Goal: Task Accomplishment & Management: Manage account settings

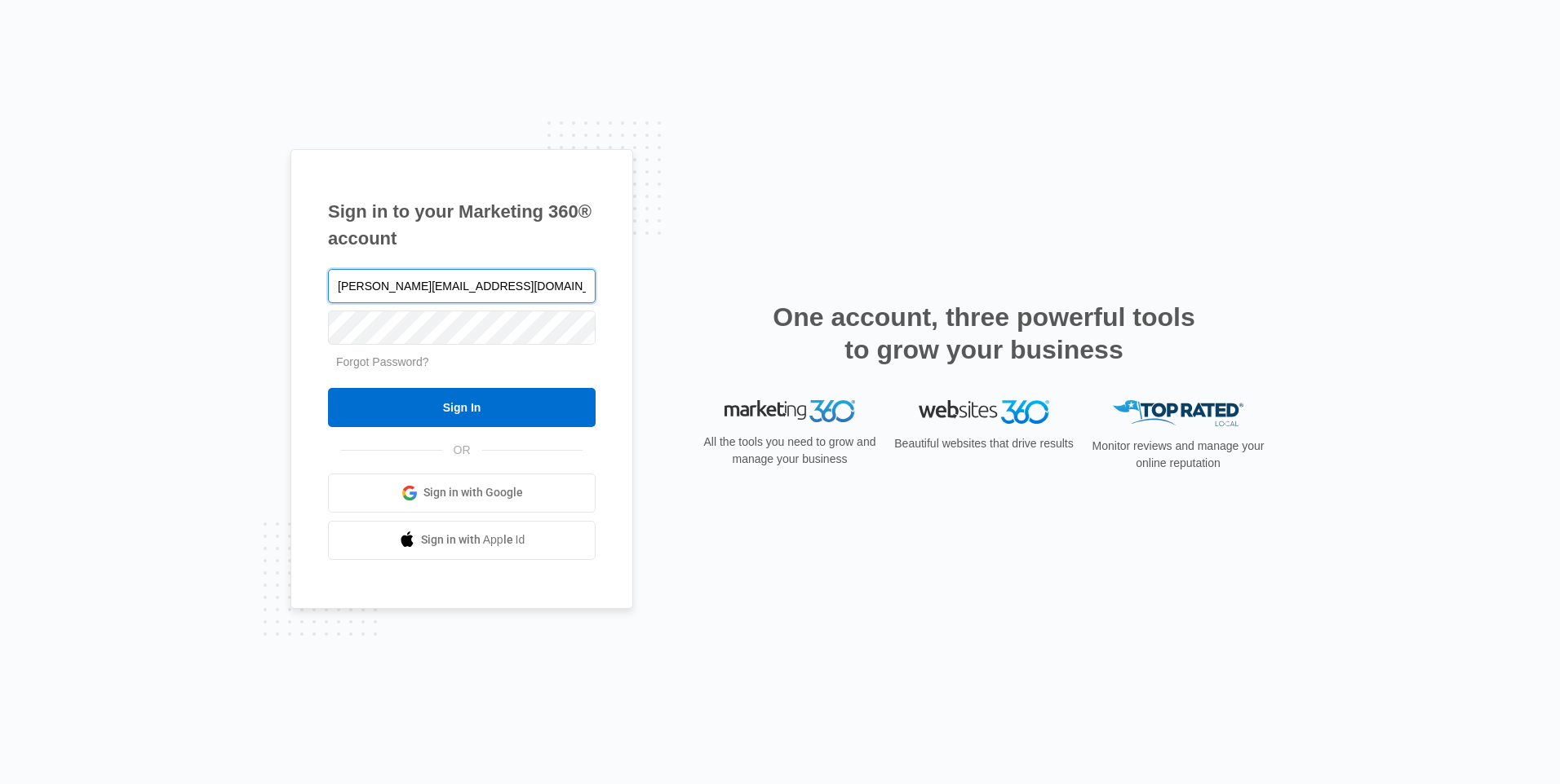
type input "[PERSON_NAME][EMAIL_ADDRESS][DOMAIN_NAME]"
click at [379, 364] on link "Forgot Password?" at bounding box center [382, 362] width 93 height 13
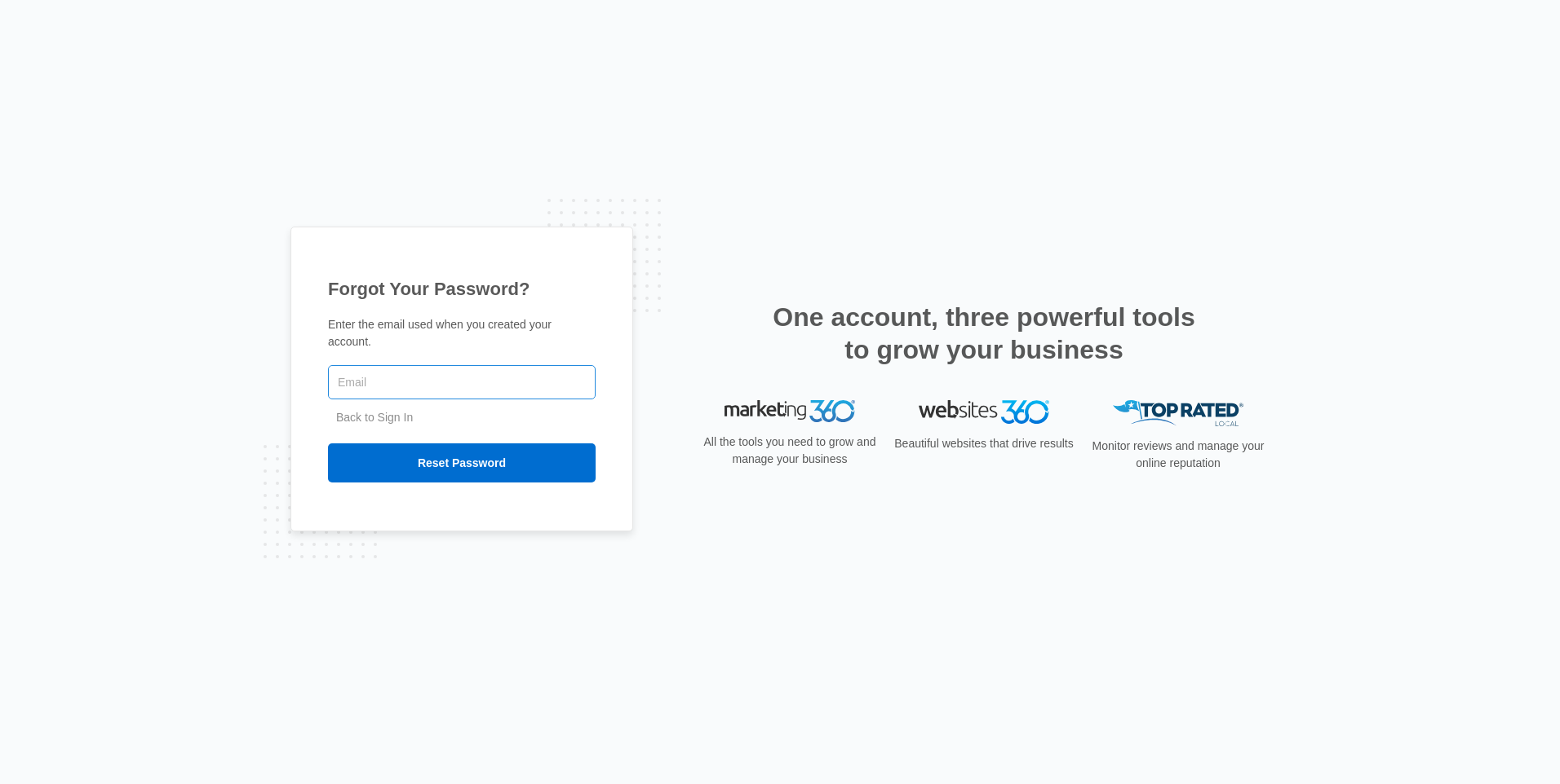
click at [367, 380] on input "text" at bounding box center [461, 382] width 267 height 35
type input "[PERSON_NAME][EMAIL_ADDRESS][DOMAIN_NAME]"
click at [436, 459] on input "Reset Password" at bounding box center [461, 463] width 267 height 39
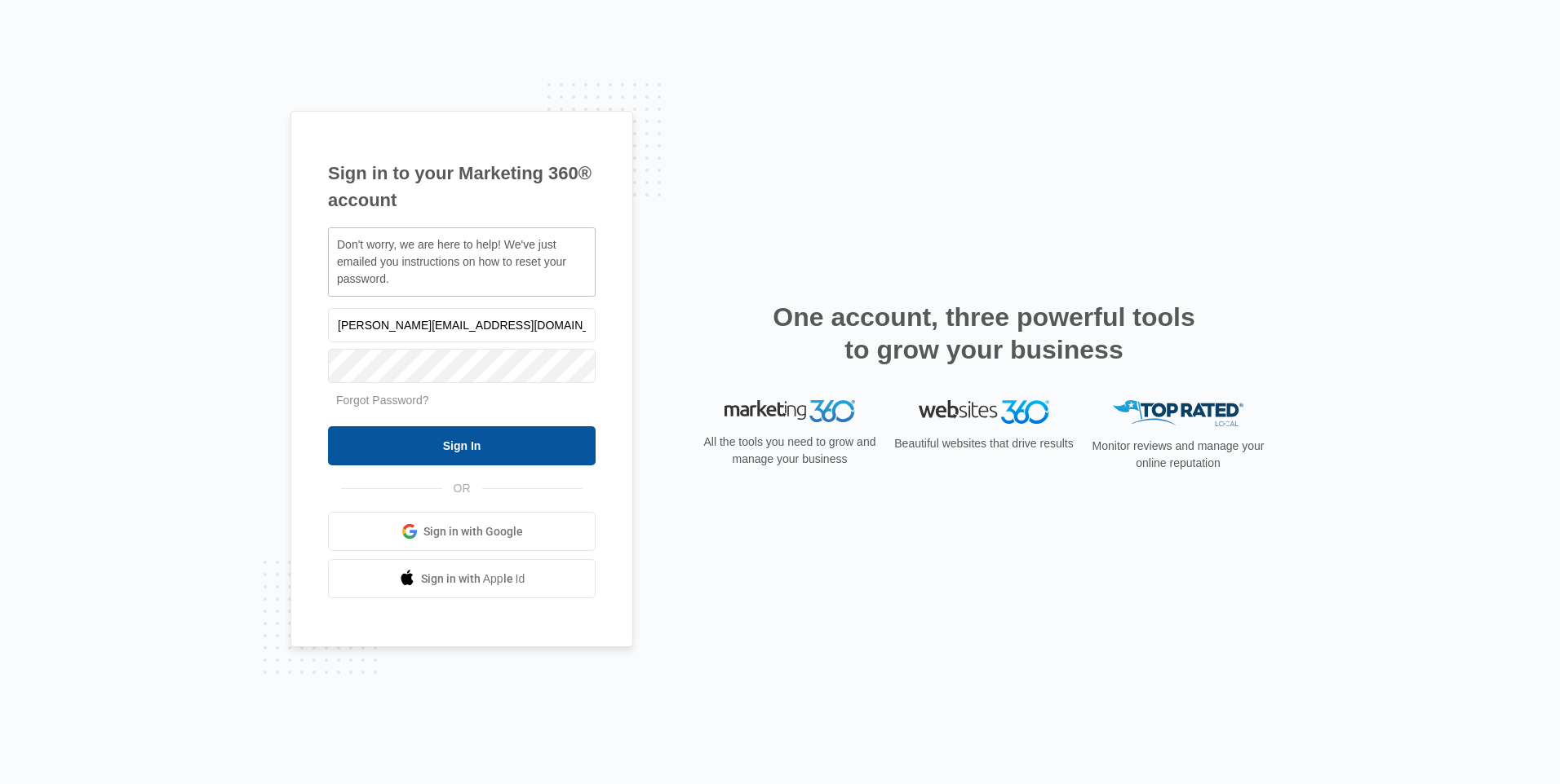
click at [441, 458] on input "Sign In" at bounding box center [461, 446] width 267 height 39
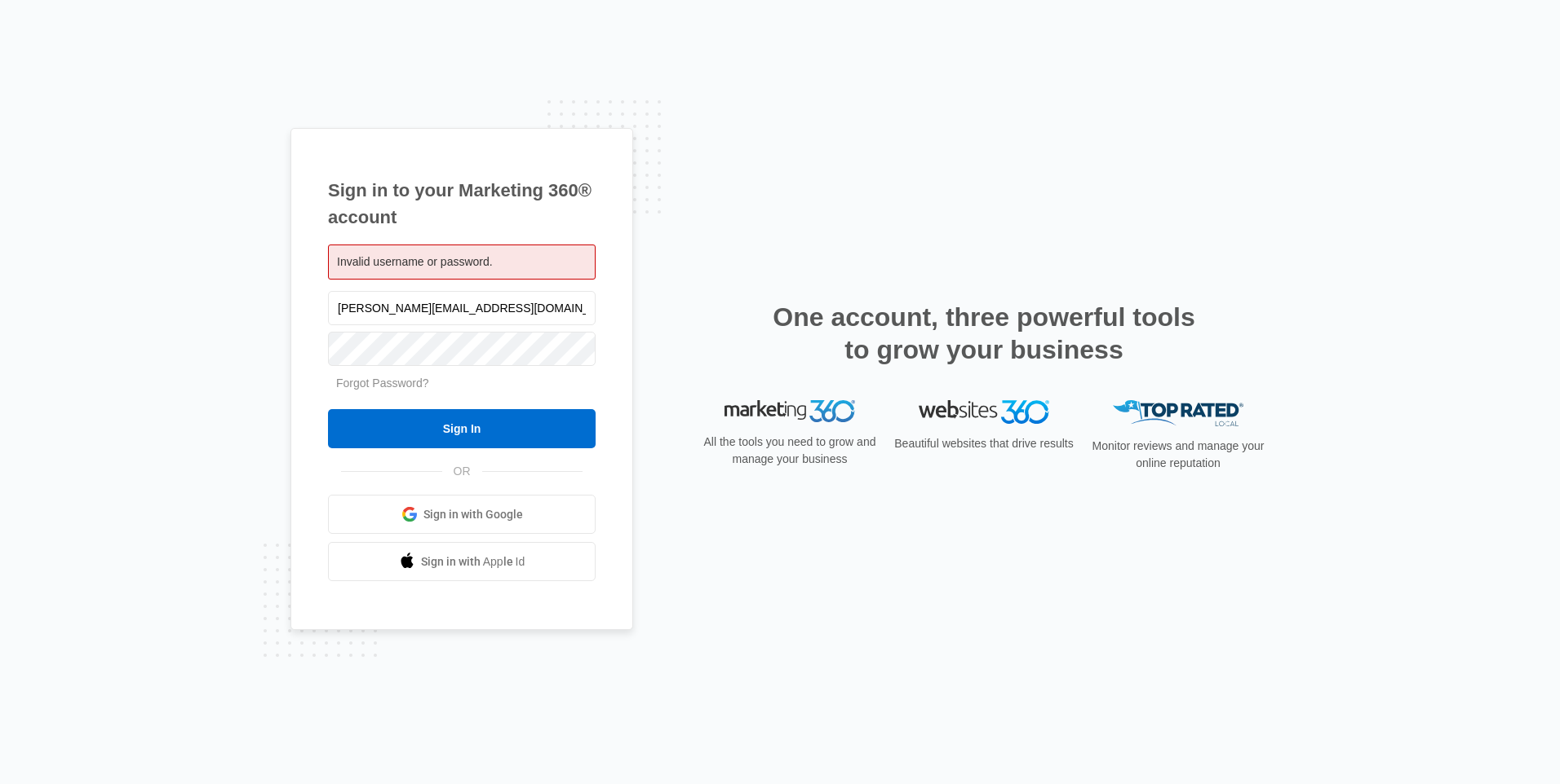
click at [385, 264] on span "Invalid username or password." at bounding box center [415, 261] width 156 height 13
click at [460, 434] on input "Sign In" at bounding box center [461, 429] width 267 height 39
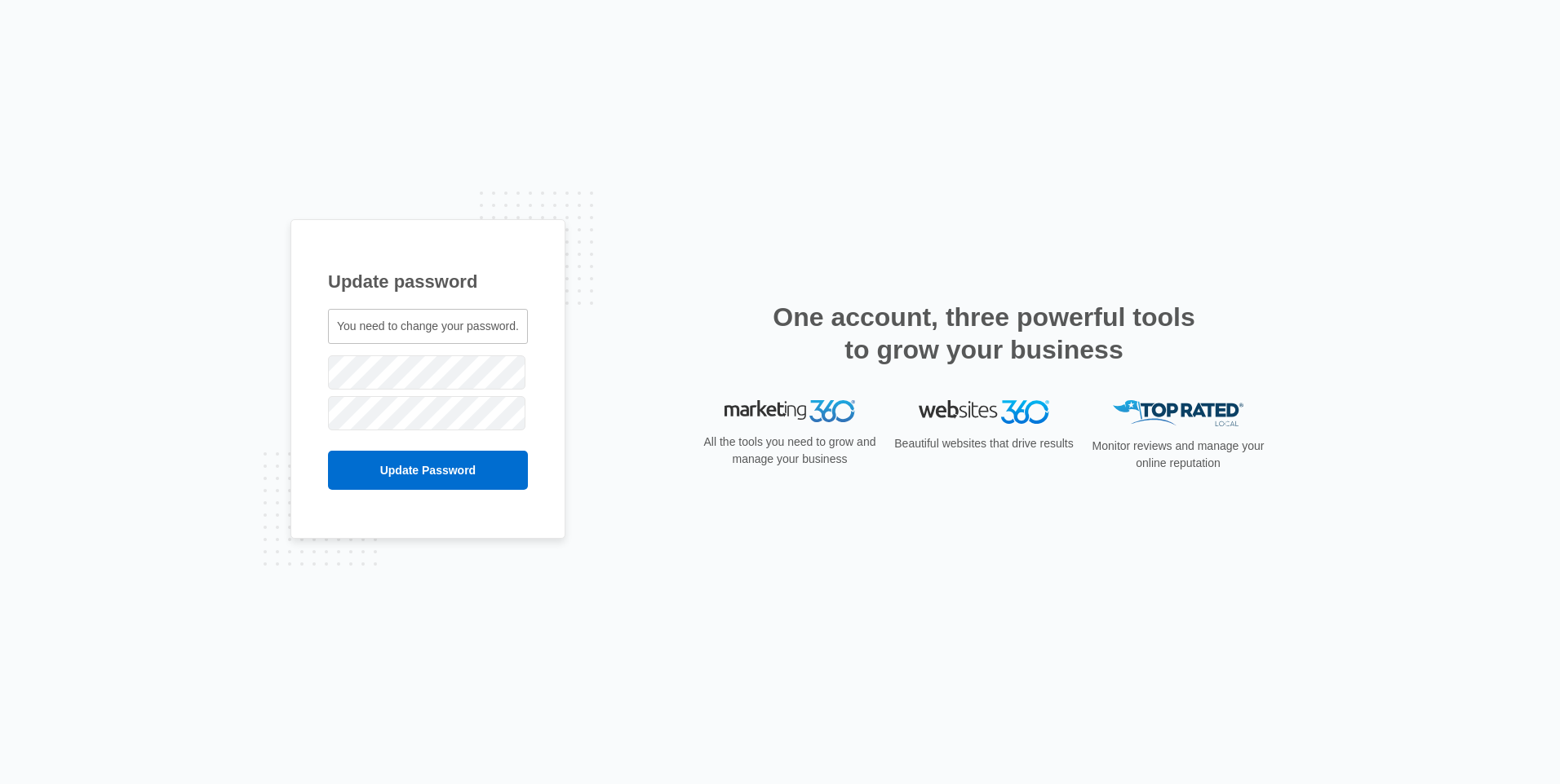
click at [229, 429] on div "Update password You need to change your password. [PERSON_NAME][EMAIL_ADDRESS][…" at bounding box center [780, 392] width 1560 height 784
click at [429, 466] on input "Update Password" at bounding box center [428, 471] width 200 height 39
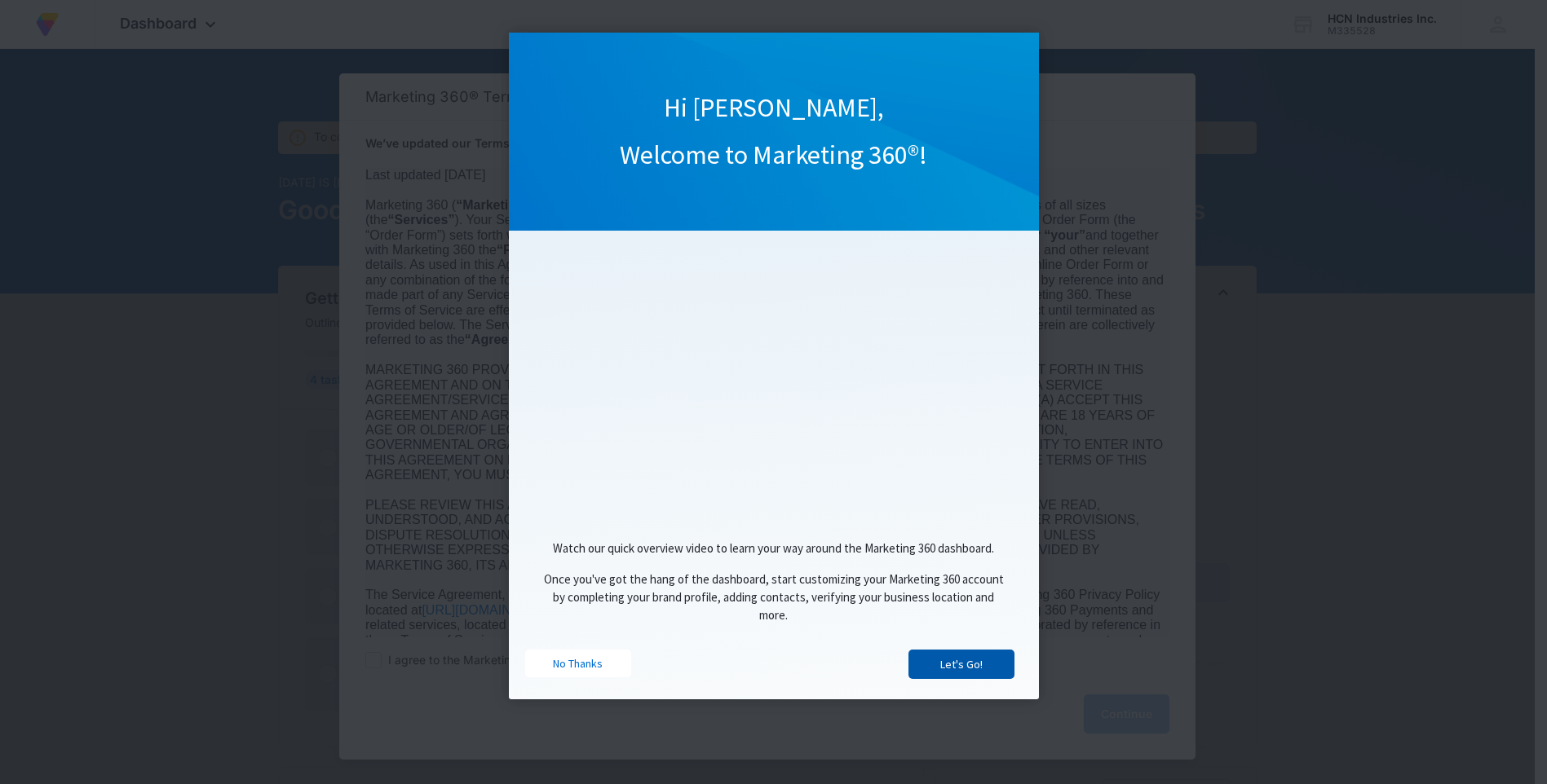
click at [974, 673] on link "Let's Go!" at bounding box center [961, 664] width 106 height 29
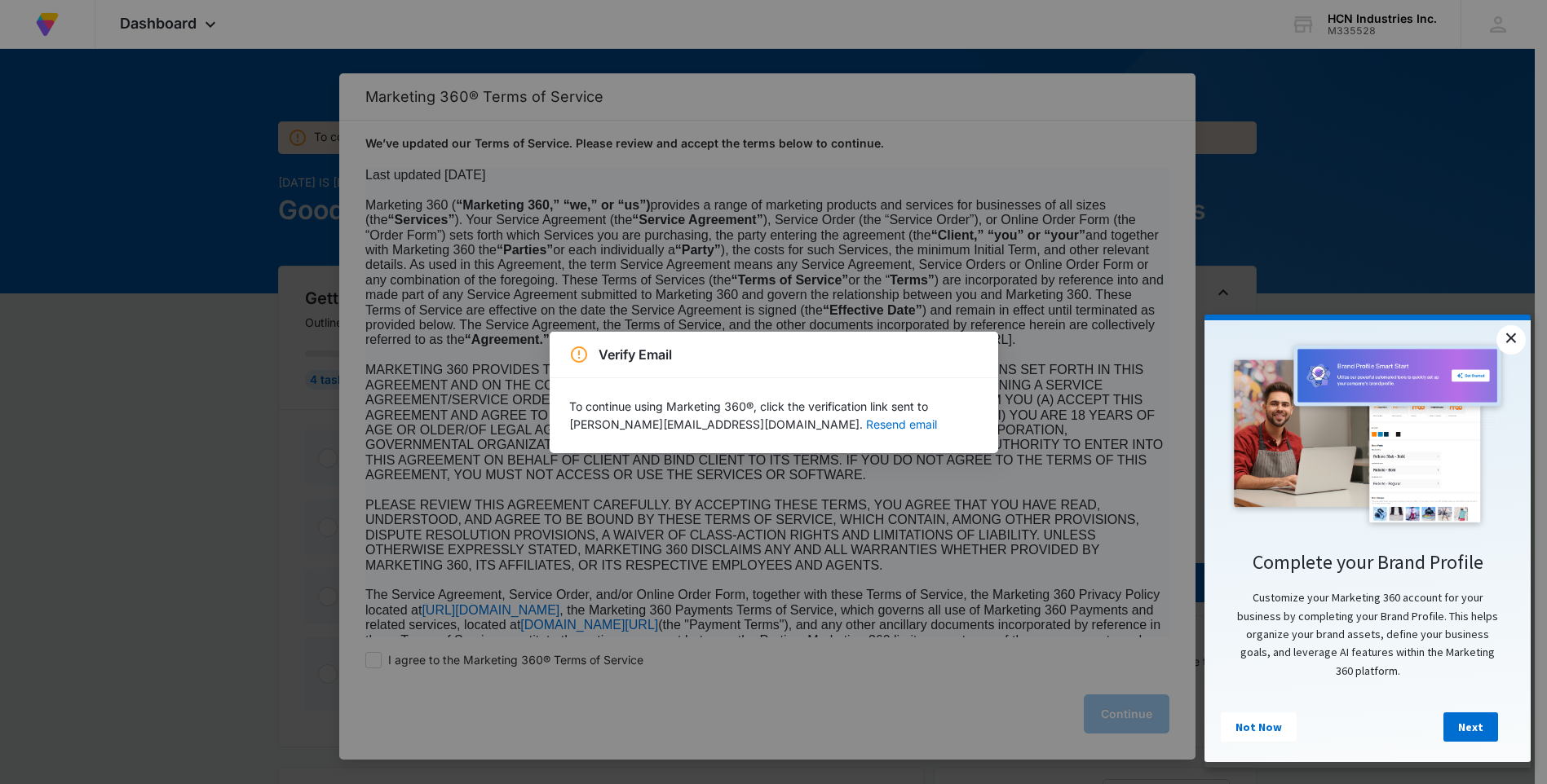
click at [1509, 334] on link "×" at bounding box center [1511, 340] width 29 height 29
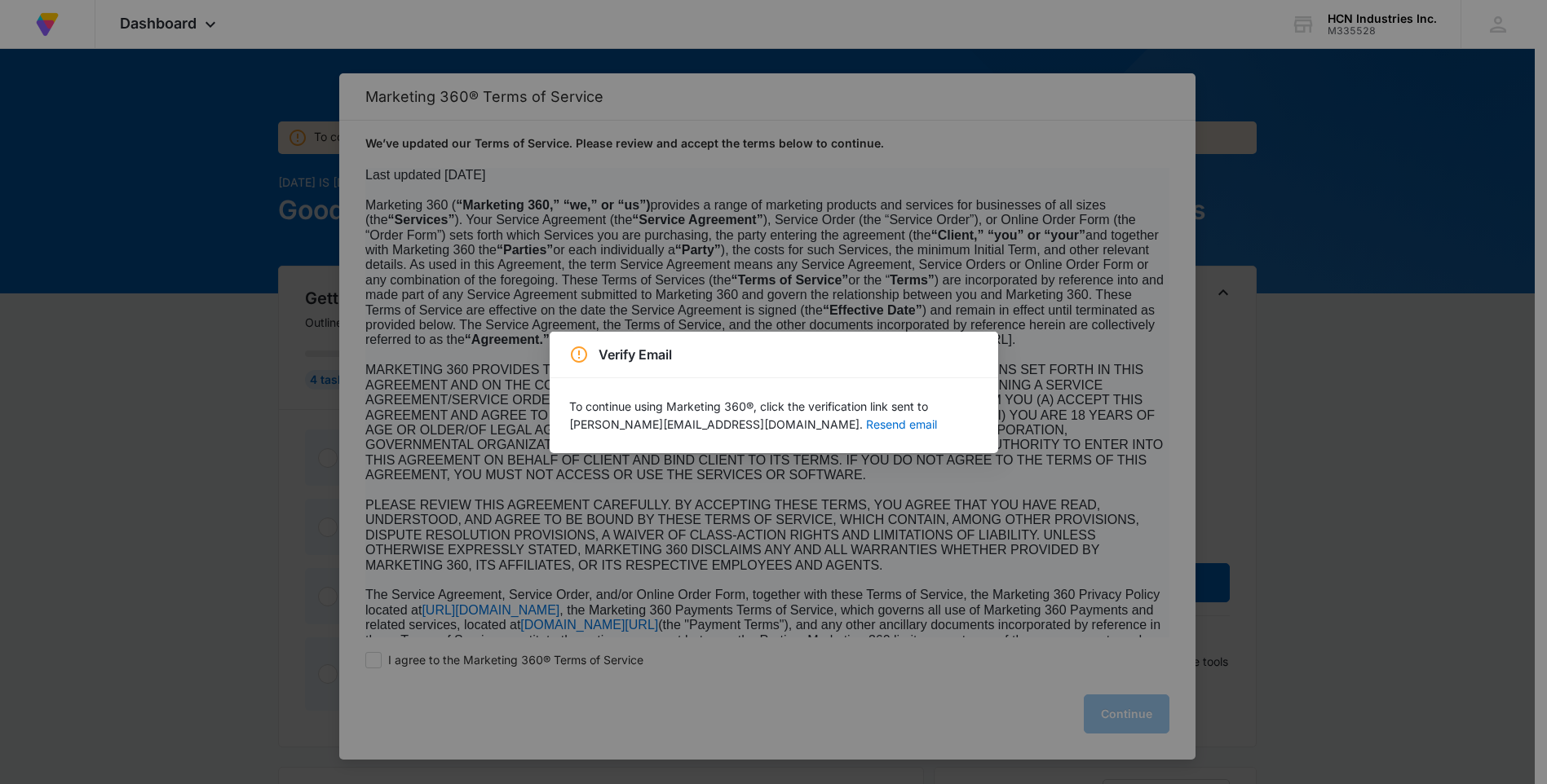
click at [236, 355] on div "Verify Email To continue using Marketing 360®, click the verification link sent…" at bounding box center [774, 392] width 1547 height 784
click at [249, 618] on div "Verify Email To continue using Marketing 360®, click the verification link sent…" at bounding box center [774, 392] width 1547 height 784
click at [866, 427] on button "Resend email" at bounding box center [901, 425] width 71 height 12
click at [163, 353] on div "Verify Email To continue using Marketing 360®, click the verification link sent…" at bounding box center [774, 392] width 1547 height 784
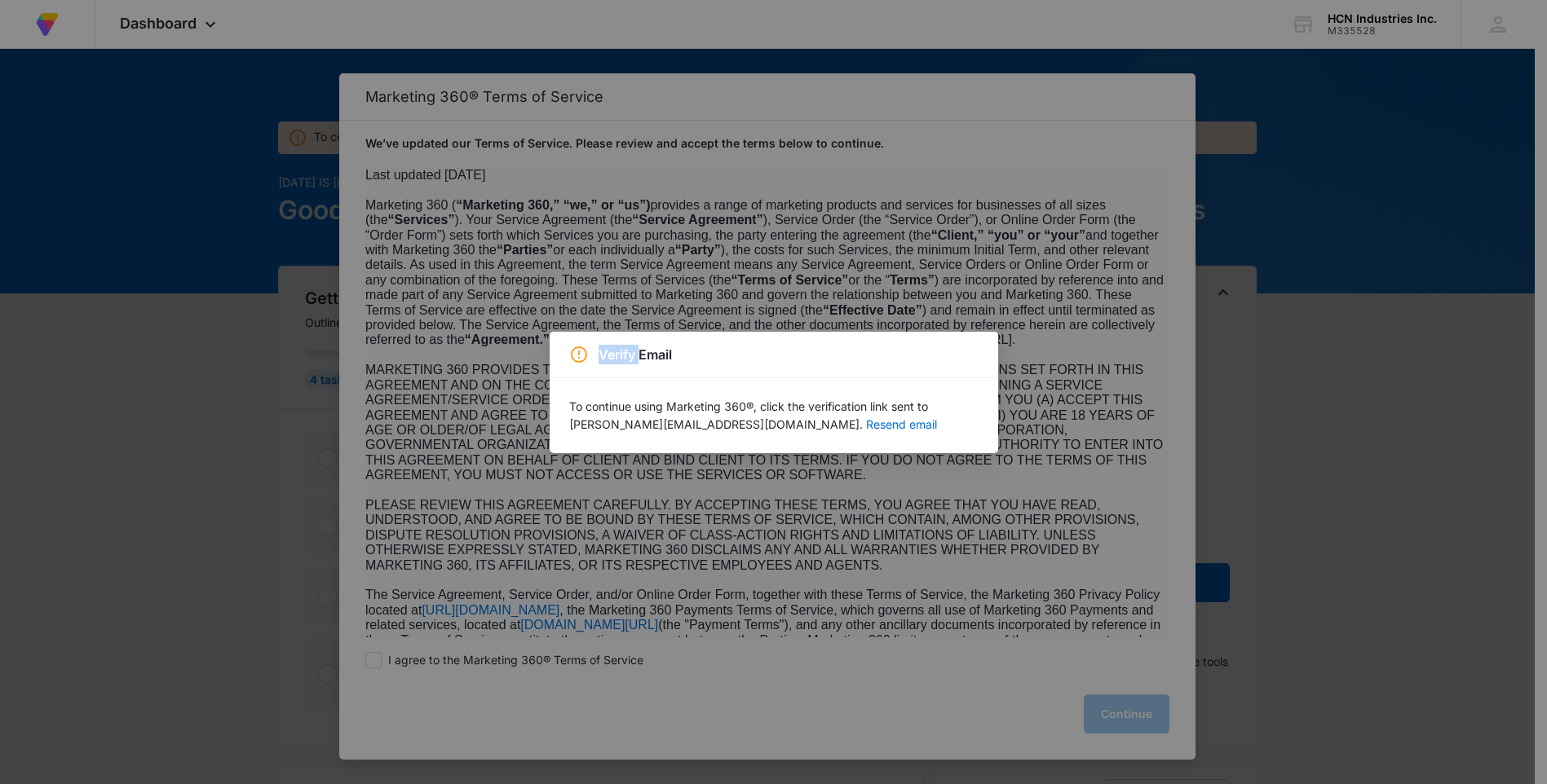
click at [163, 353] on div "Verify Email To continue using Marketing 360®, click the verification link sent…" at bounding box center [774, 392] width 1547 height 784
click at [148, 473] on div "Verify Email To continue using Marketing 360®, click the verification link sent…" at bounding box center [774, 392] width 1547 height 784
click at [150, 137] on div "Verify Email To continue using Marketing 360®, click the verification link sent…" at bounding box center [774, 392] width 1547 height 784
click at [239, 627] on div "Verify Email To continue using Marketing 360®, click the verification link sent…" at bounding box center [774, 392] width 1547 height 784
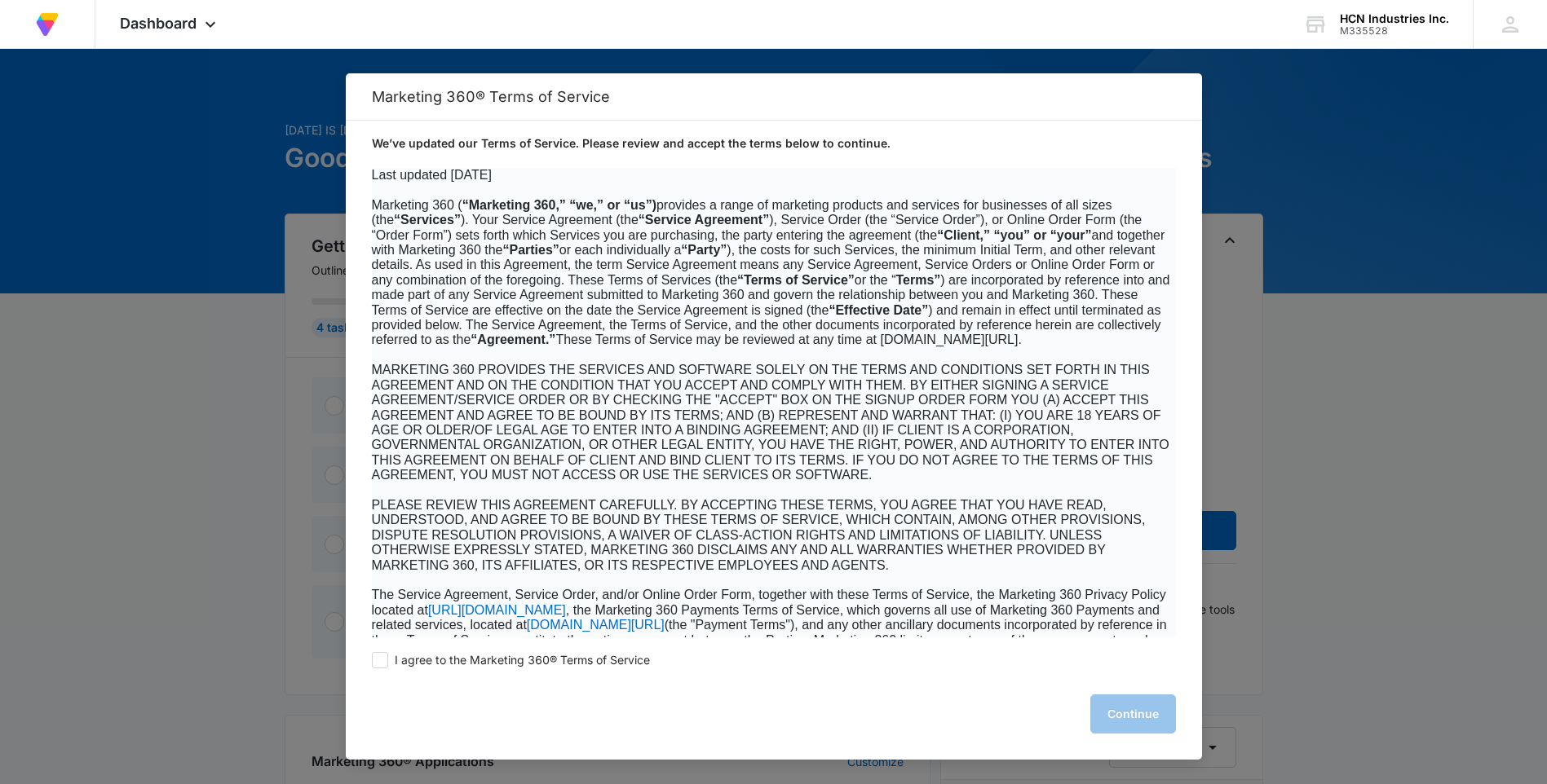
click at [1392, 164] on div at bounding box center [774, 392] width 1547 height 784
click at [201, 186] on div at bounding box center [774, 392] width 1547 height 784
click at [201, 187] on div at bounding box center [774, 392] width 1547 height 784
click at [246, 642] on div at bounding box center [774, 392] width 1547 height 784
click at [381, 659] on span at bounding box center [380, 660] width 16 height 16
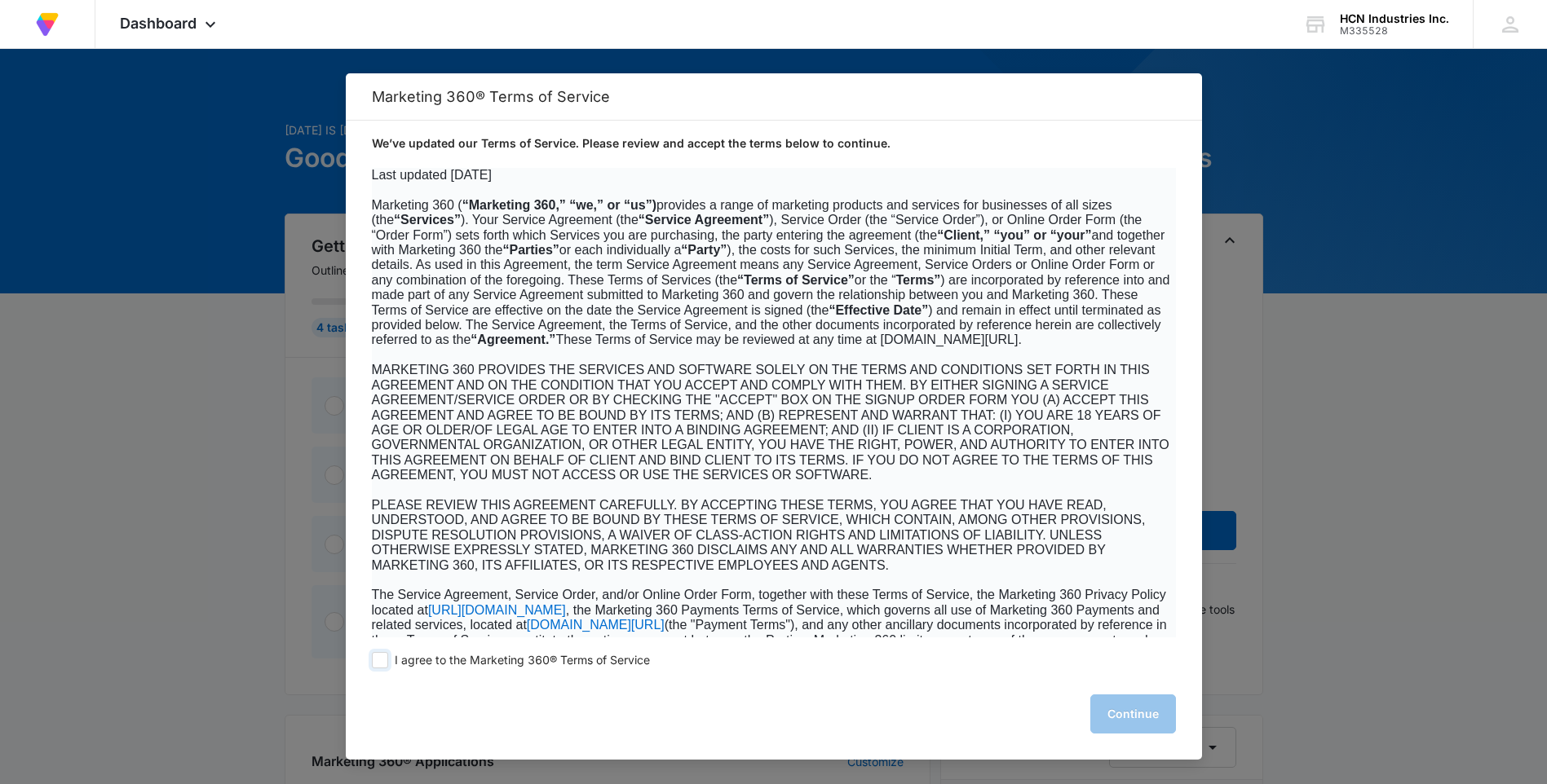
click at [381, 659] on input "I agree to the Marketing 360® Terms of Service" at bounding box center [380, 660] width 16 height 16
click at [73, 485] on div at bounding box center [774, 392] width 1547 height 784
click at [381, 659] on span at bounding box center [380, 660] width 16 height 16
click at [381, 659] on input "I agree to the Marketing 360® Terms of Service" at bounding box center [380, 660] width 16 height 16
checkbox input "false"
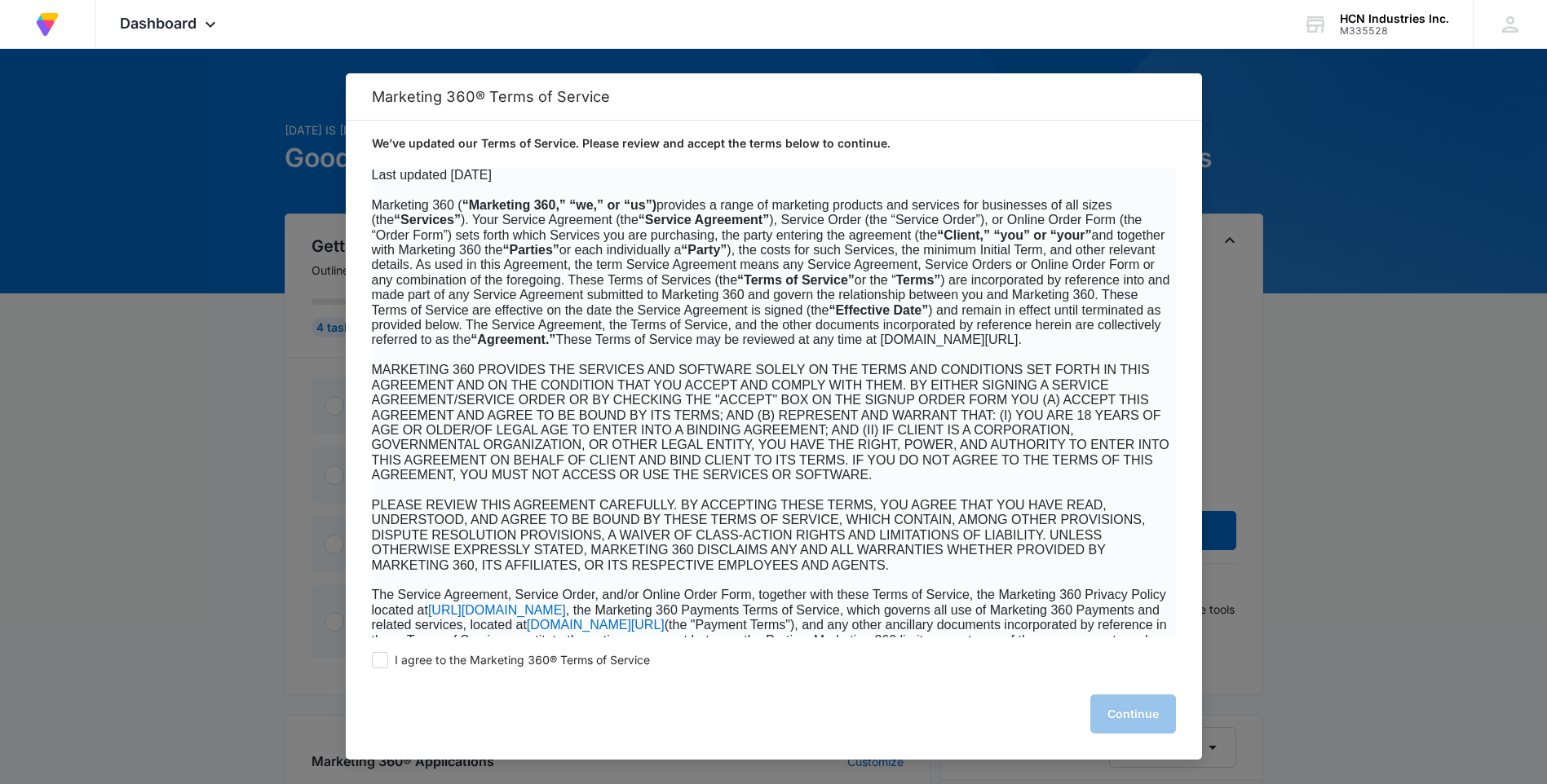
click at [139, 552] on div at bounding box center [774, 392] width 1547 height 784
click at [1252, 96] on div at bounding box center [774, 392] width 1547 height 784
drag, startPoint x: 1052, startPoint y: 78, endPoint x: 1061, endPoint y: 193, distance: 115.4
click at [1061, 193] on div "Marketing 360® Terms of Service We’ve updated our Terms of Service. Please revi…" at bounding box center [774, 417] width 856 height 687
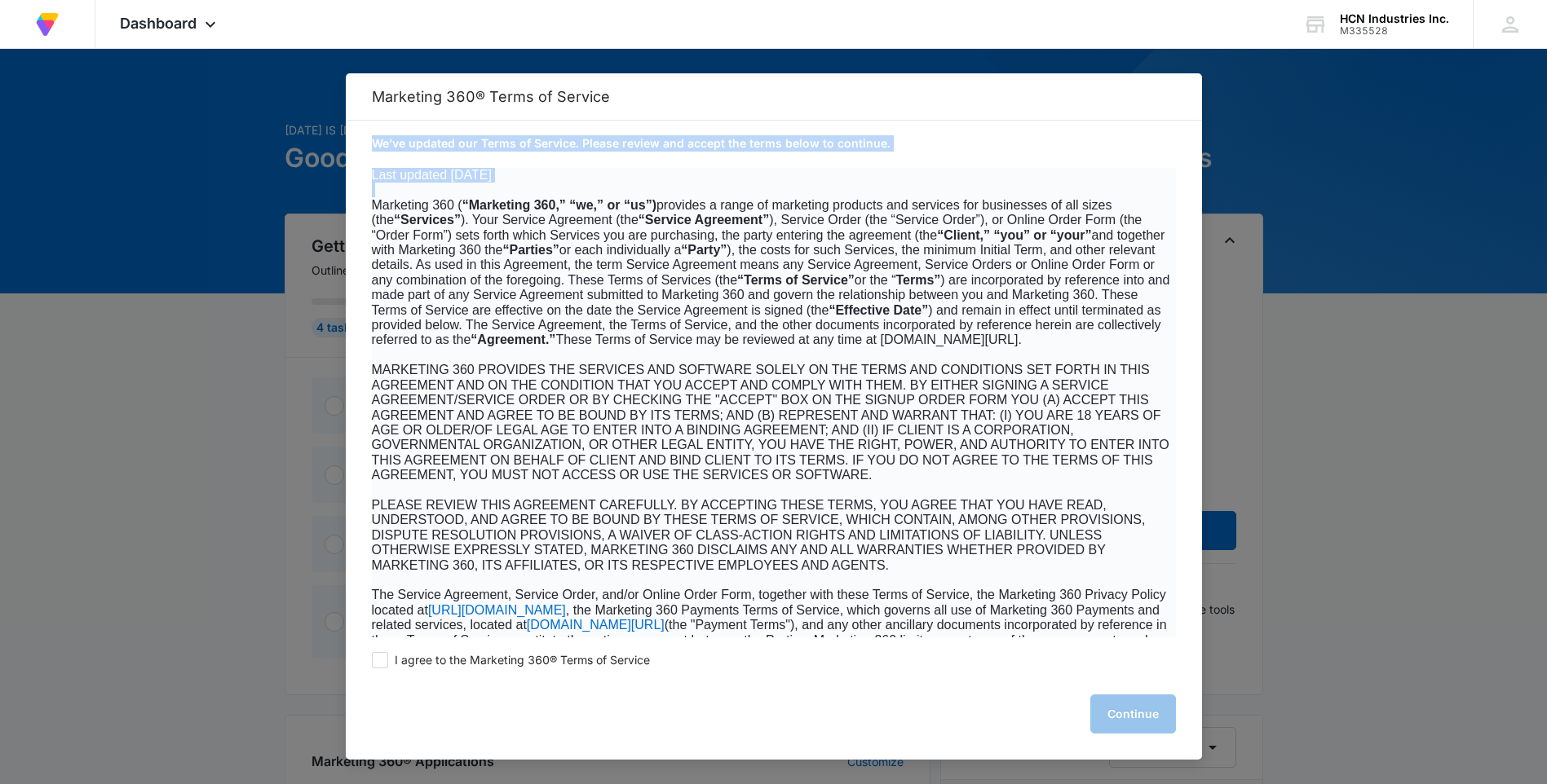
click at [1061, 193] on p at bounding box center [774, 189] width 804 height 15
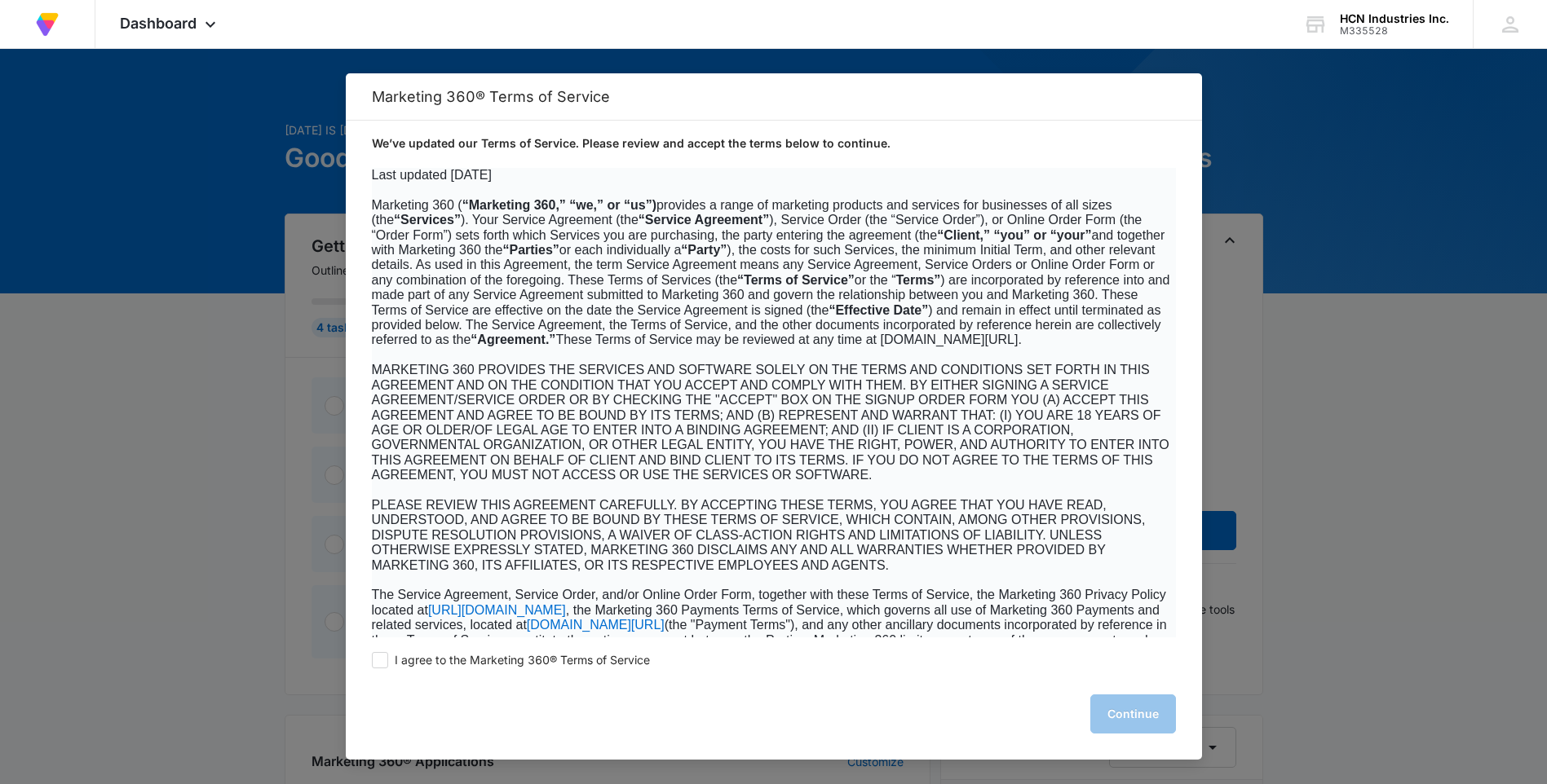
click at [203, 128] on div at bounding box center [774, 392] width 1547 height 784
click at [302, 255] on div at bounding box center [774, 392] width 1547 height 784
click at [211, 22] on icon at bounding box center [211, 28] width 19 height 19
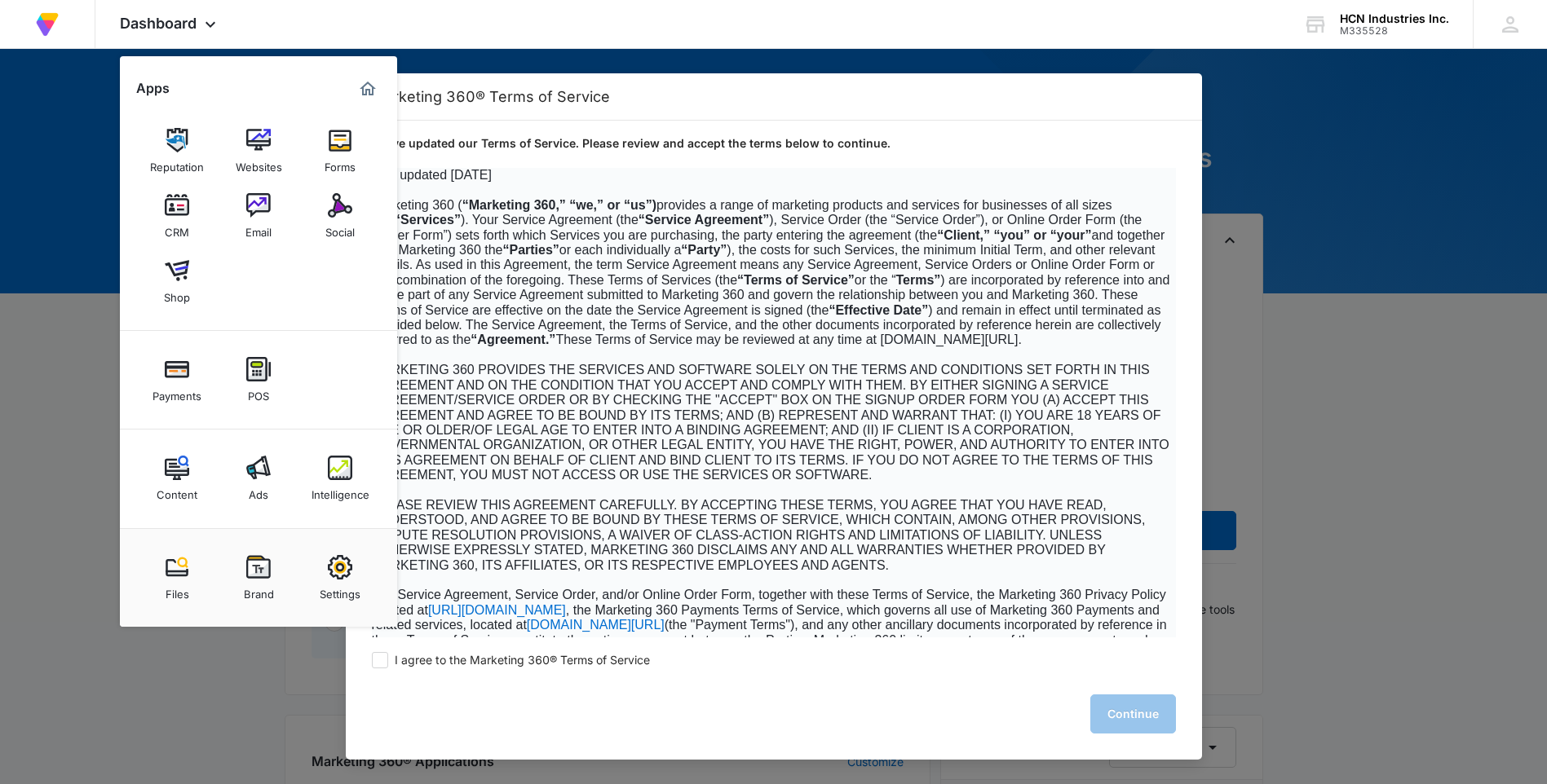
click at [87, 152] on div at bounding box center [774, 392] width 1547 height 784
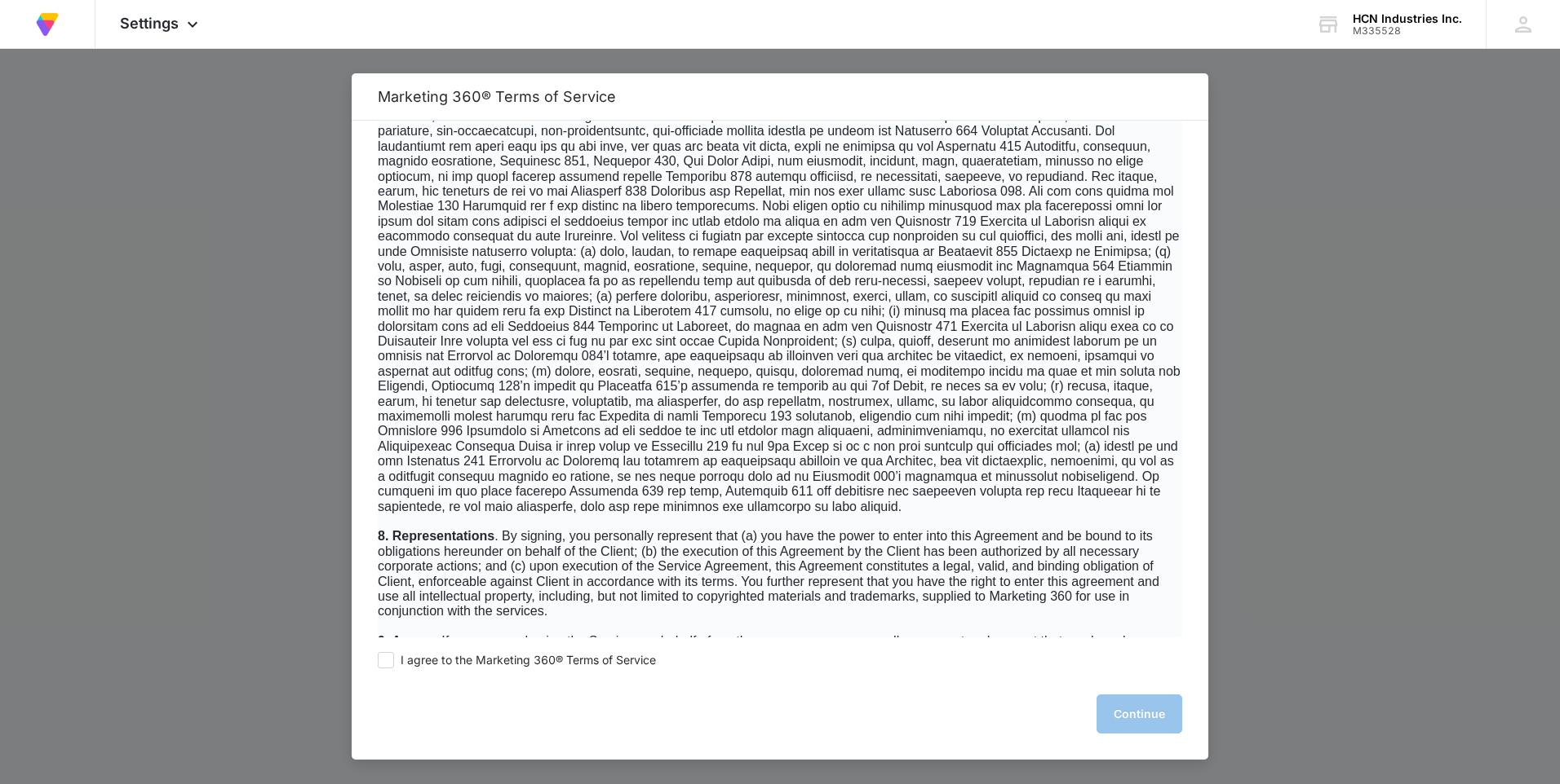
scroll to position [7075, 0]
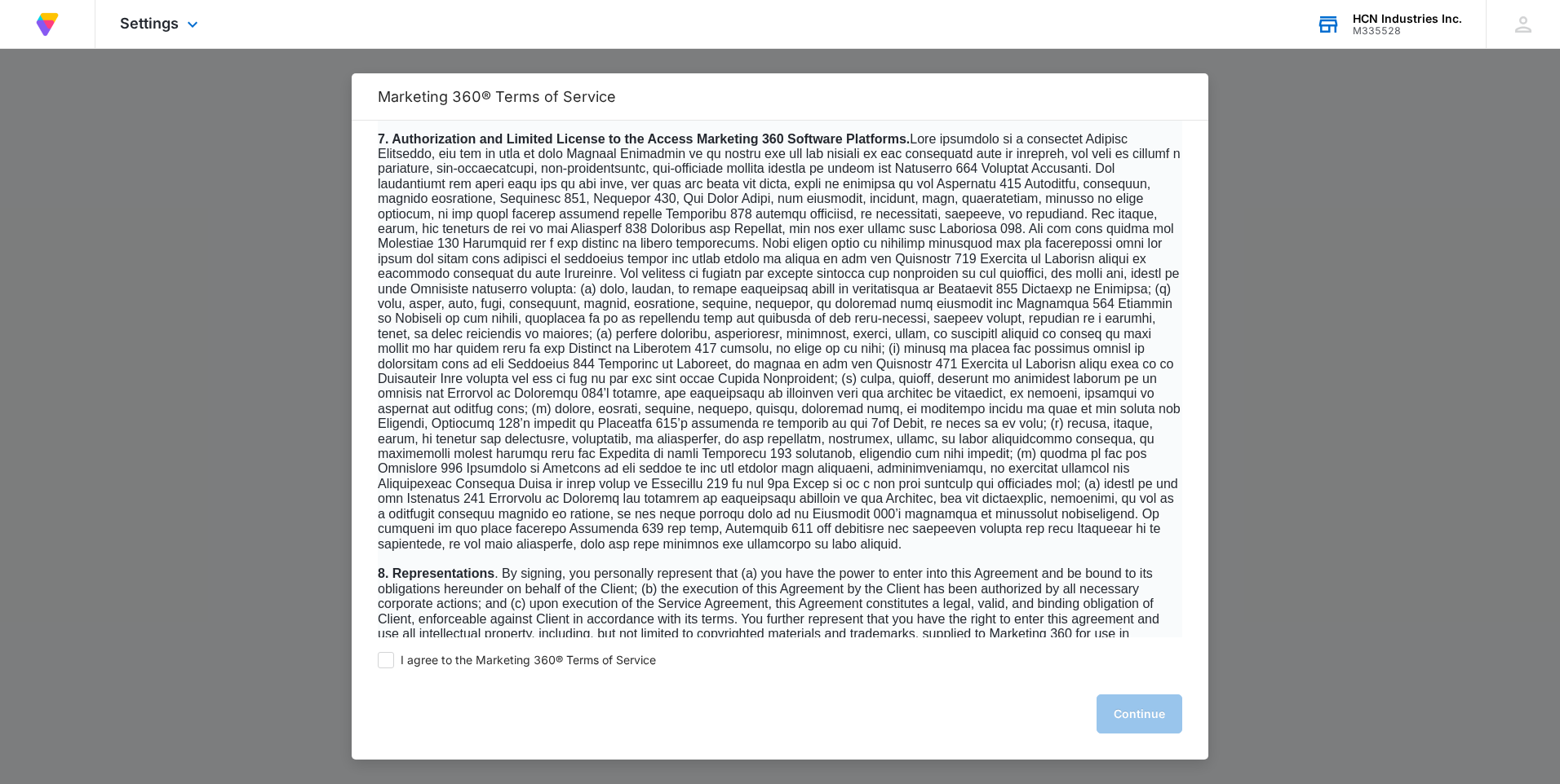
click at [1387, 24] on div "HCN Industries Inc." at bounding box center [1407, 19] width 109 height 13
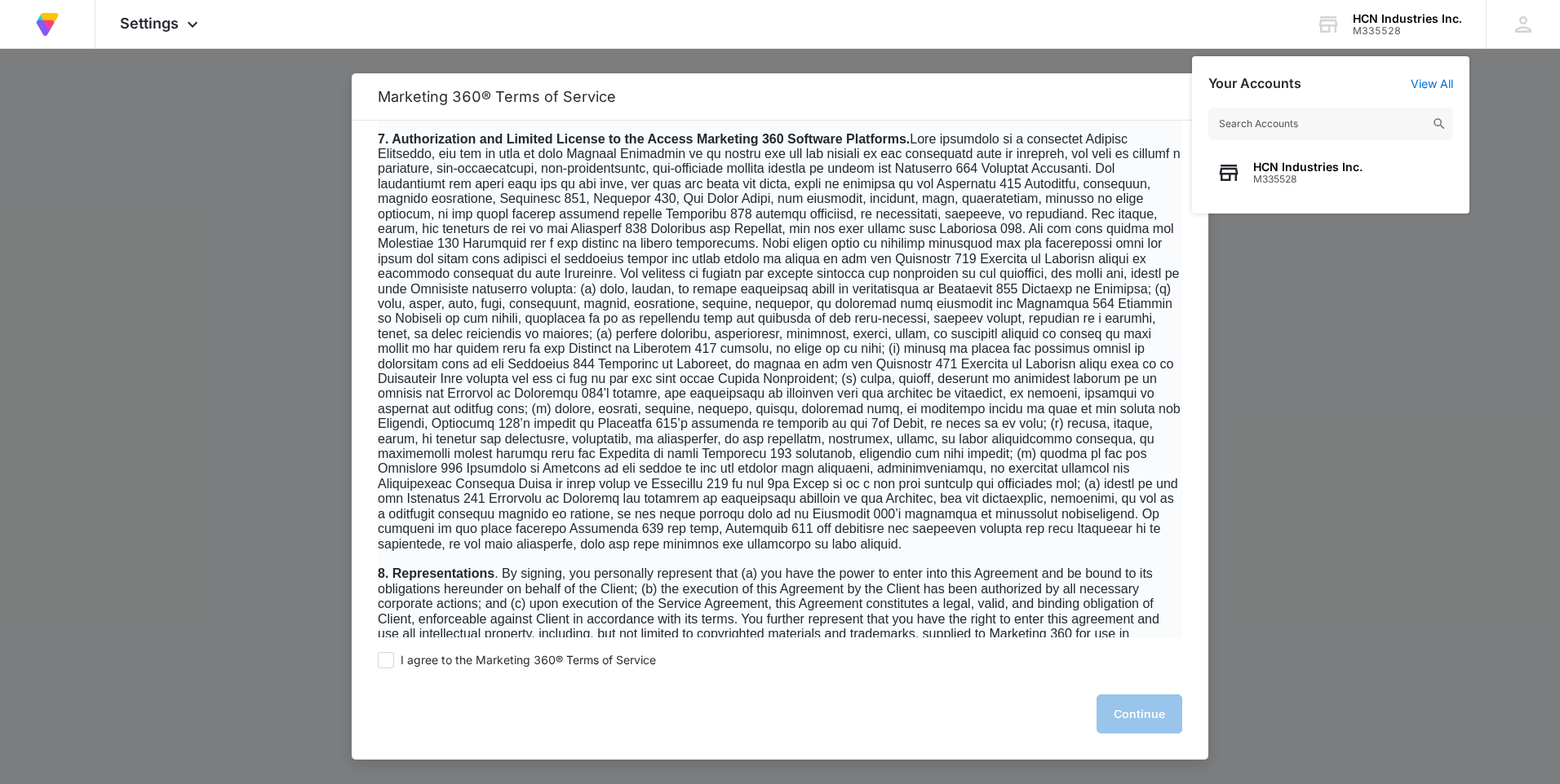
click at [1364, 220] on div at bounding box center [780, 392] width 1560 height 784
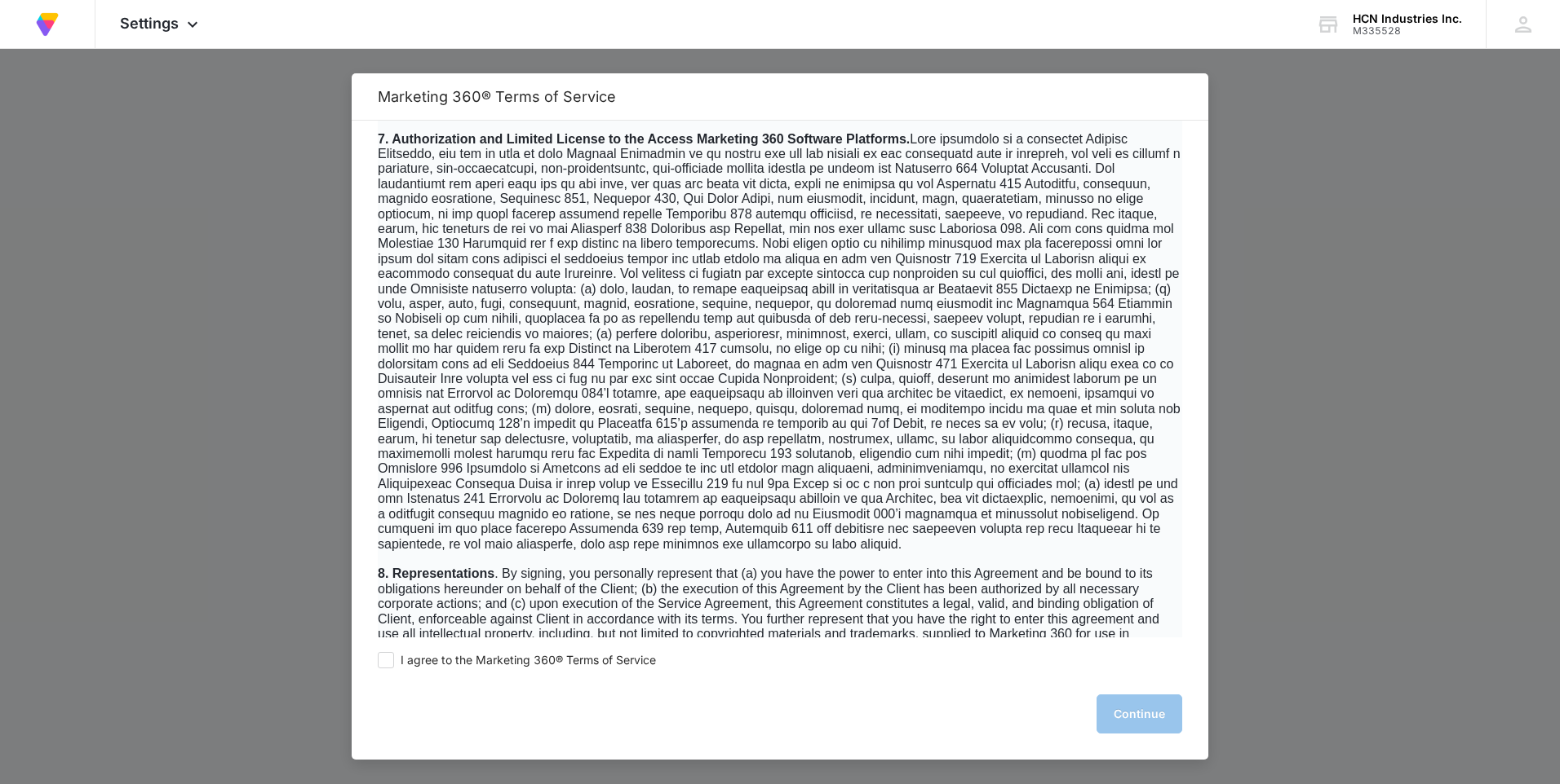
click at [181, 181] on div at bounding box center [780, 392] width 1560 height 784
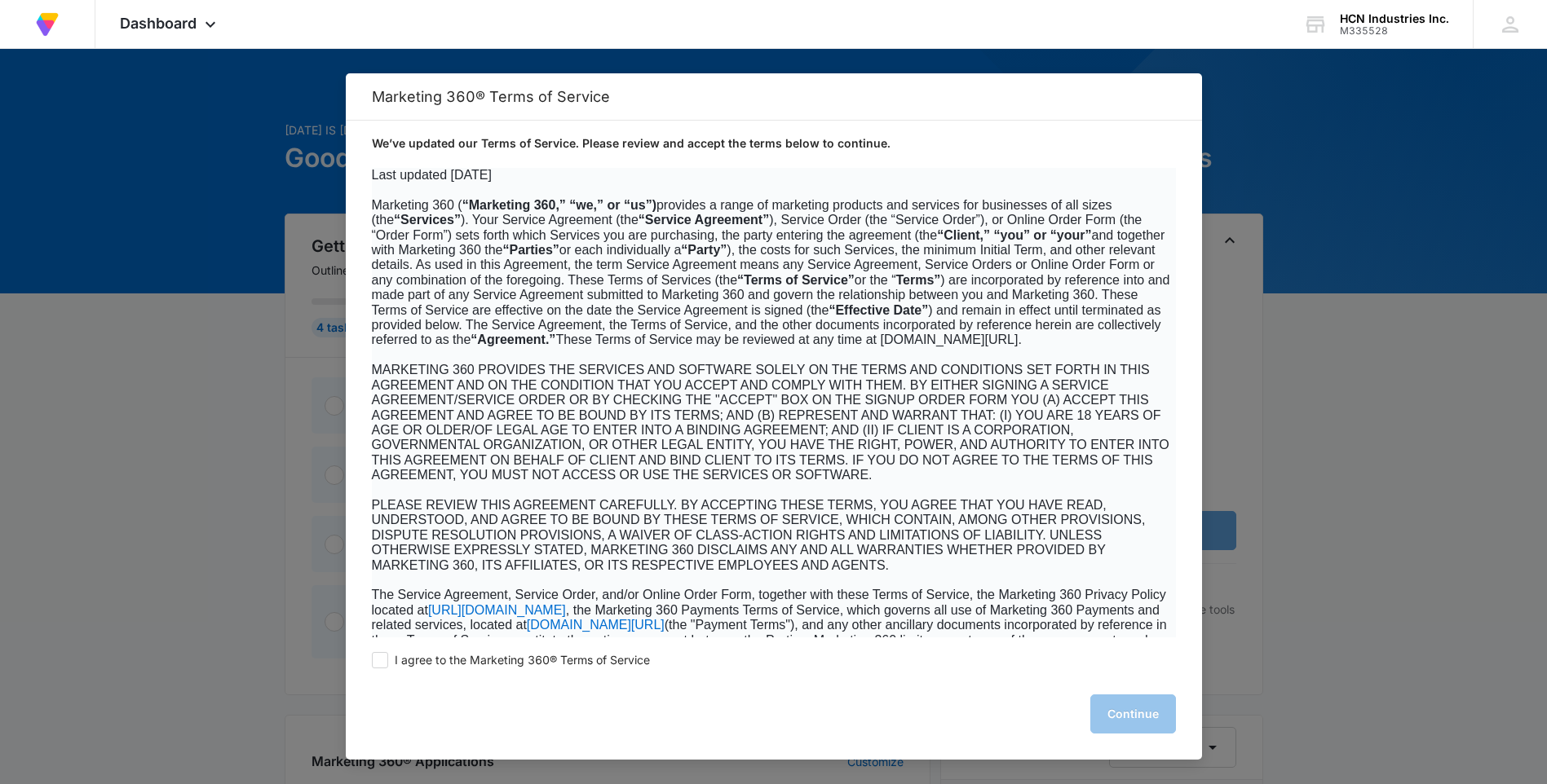
click at [1243, 100] on div at bounding box center [774, 392] width 1547 height 784
click at [1375, 345] on div at bounding box center [774, 392] width 1547 height 784
click at [1386, 427] on div at bounding box center [774, 392] width 1547 height 784
drag, startPoint x: 1293, startPoint y: 721, endPoint x: 1242, endPoint y: 764, distance: 66.7
click at [1279, 726] on div at bounding box center [774, 392] width 1547 height 784
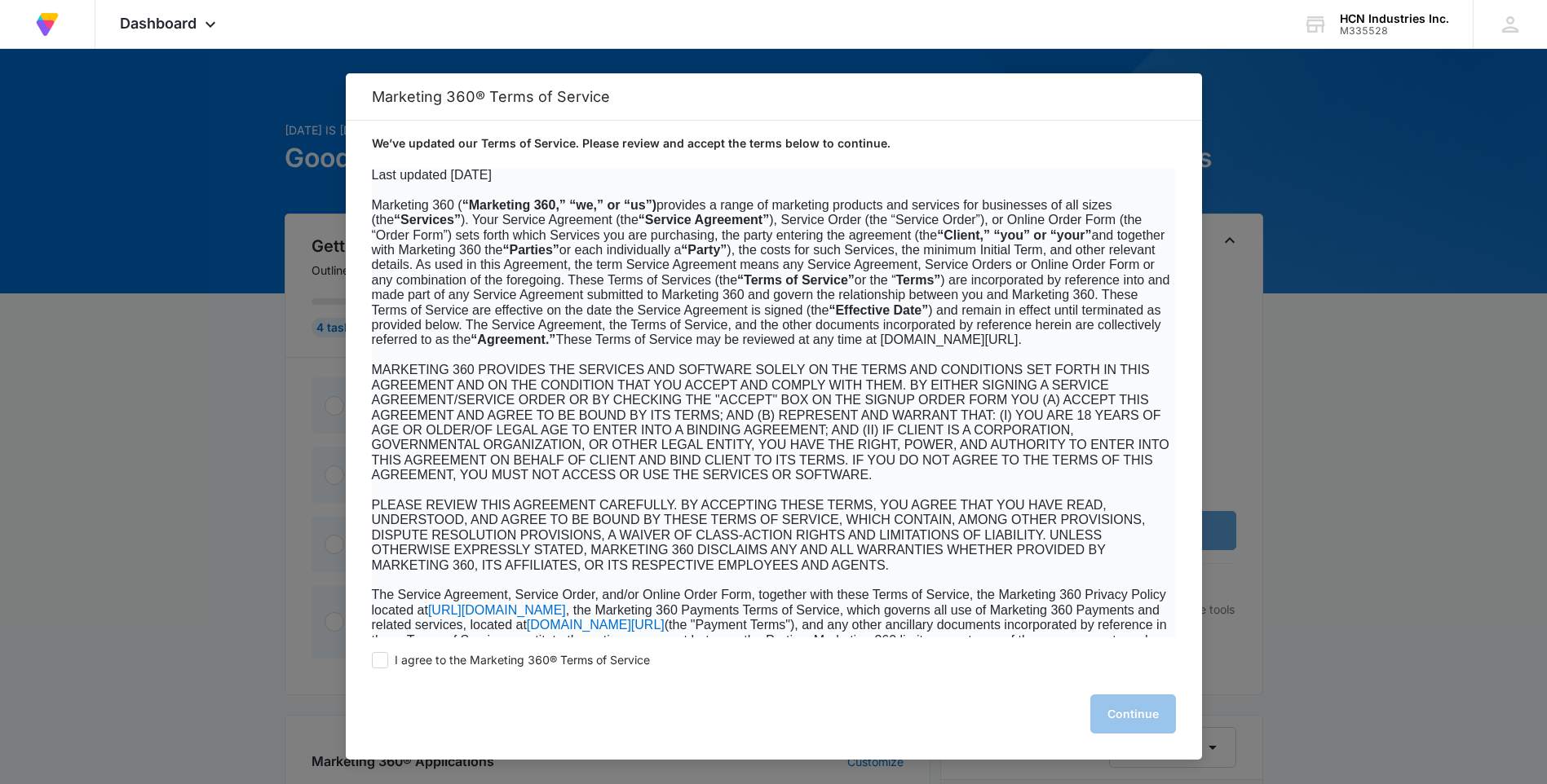
click at [1220, 756] on div at bounding box center [774, 392] width 1547 height 784
click at [269, 641] on div at bounding box center [774, 392] width 1547 height 784
drag, startPoint x: 264, startPoint y: 638, endPoint x: 243, endPoint y: 631, distance: 22.1
click at [264, 637] on div at bounding box center [774, 392] width 1547 height 784
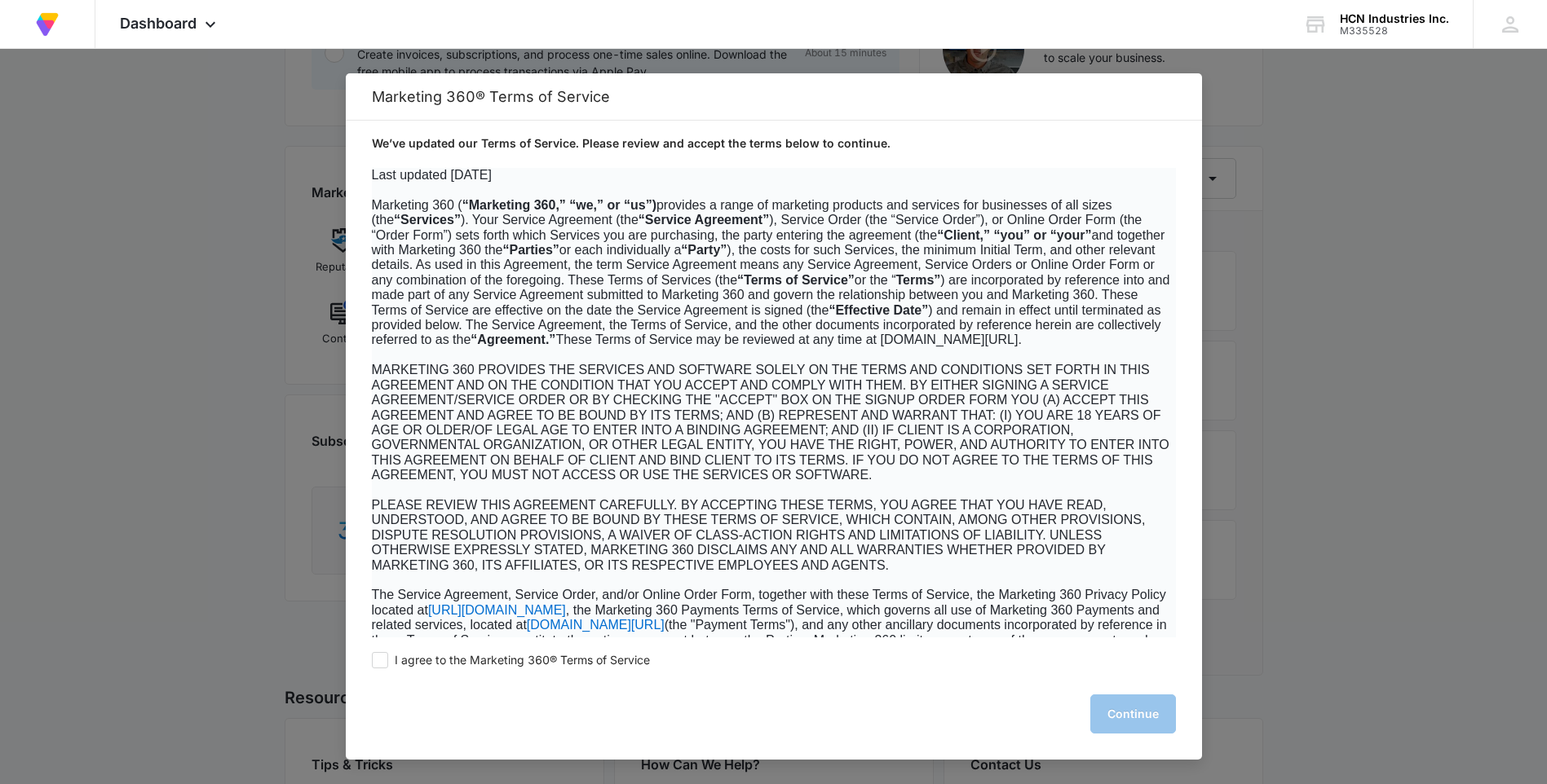
scroll to position [570, 0]
drag, startPoint x: 1088, startPoint y: 88, endPoint x: 1197, endPoint y: 362, distance: 294.9
click at [1247, 49] on nav "Marketing 360® Terms of Service We’ve updated our Terms of Service. Please revi…" at bounding box center [774, 24] width 1547 height 49
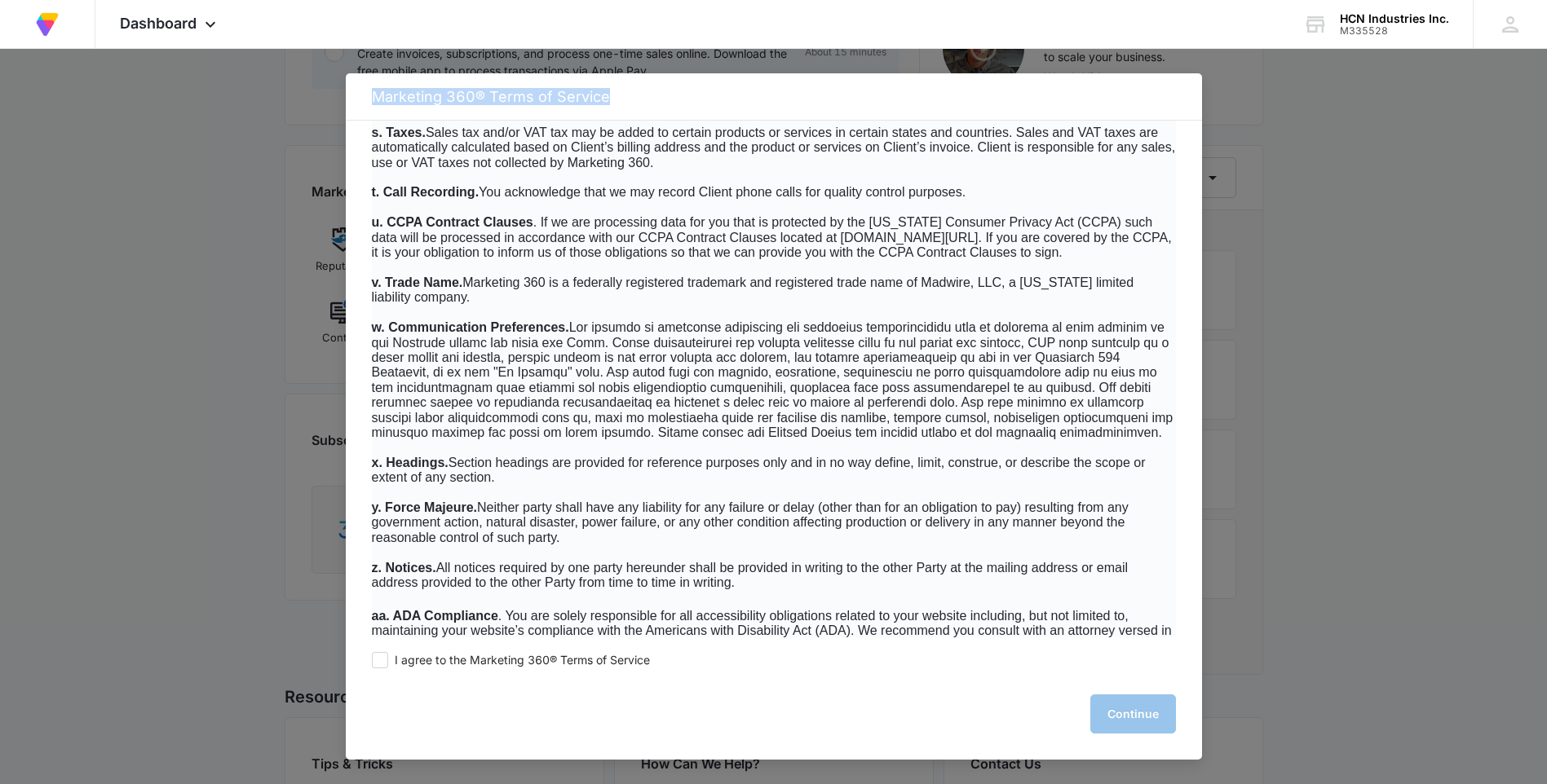
scroll to position [10398, 0]
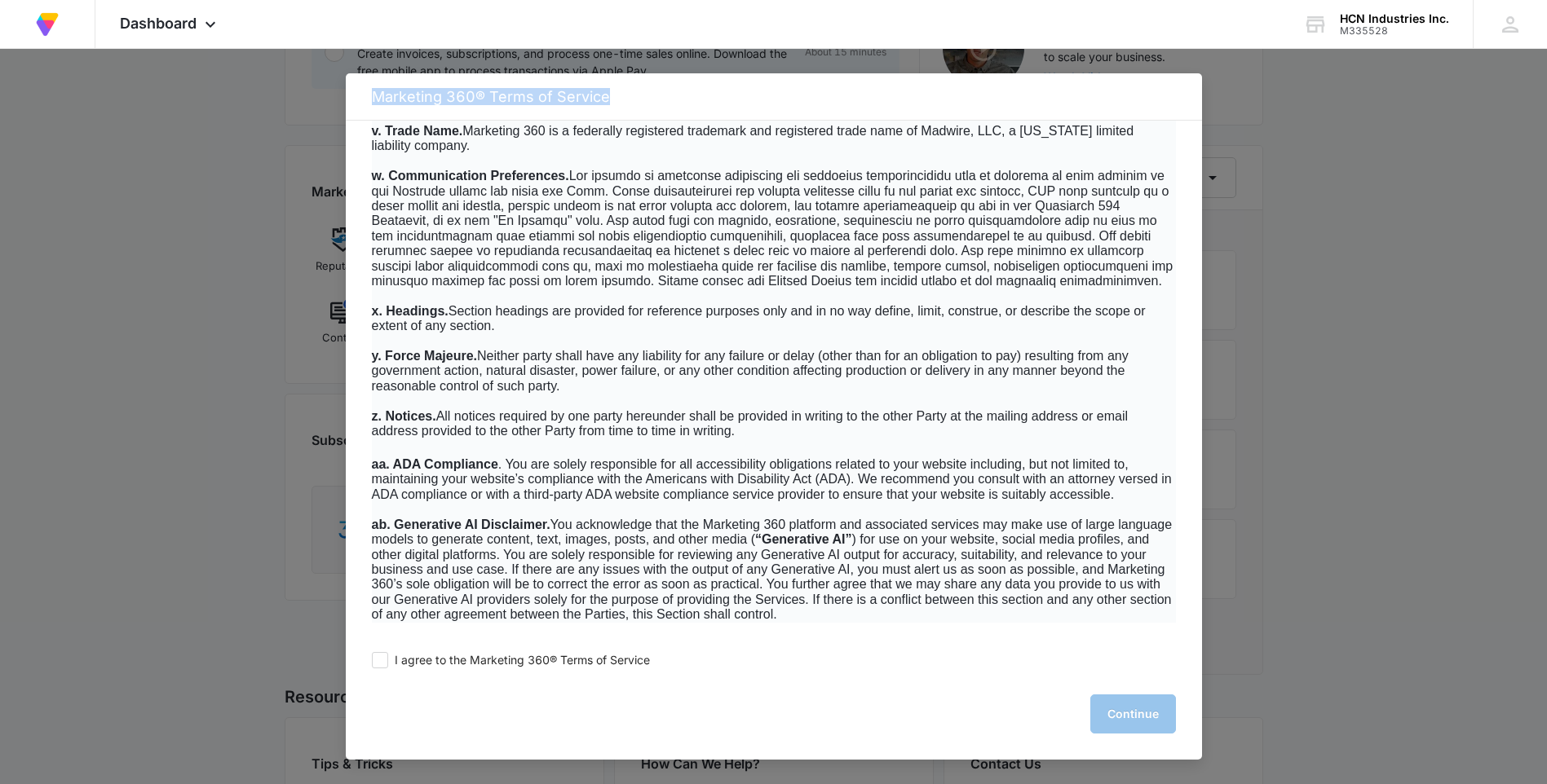
click at [171, 461] on div at bounding box center [774, 392] width 1547 height 784
click at [296, 238] on div at bounding box center [774, 392] width 1547 height 784
click at [147, 27] on span "Dashboard" at bounding box center [158, 23] width 77 height 17
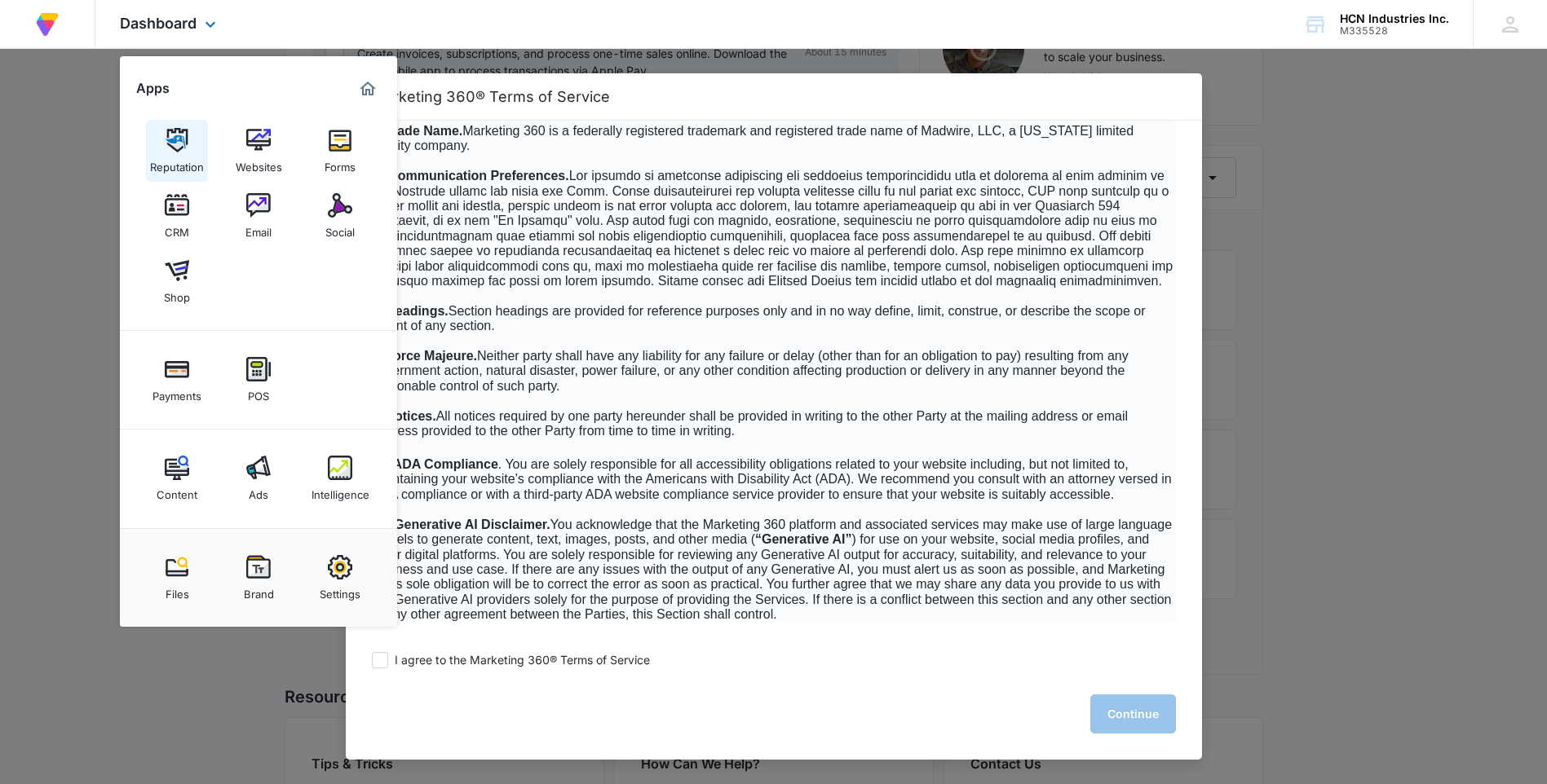
click at [171, 128] on img at bounding box center [177, 141] width 25 height 25
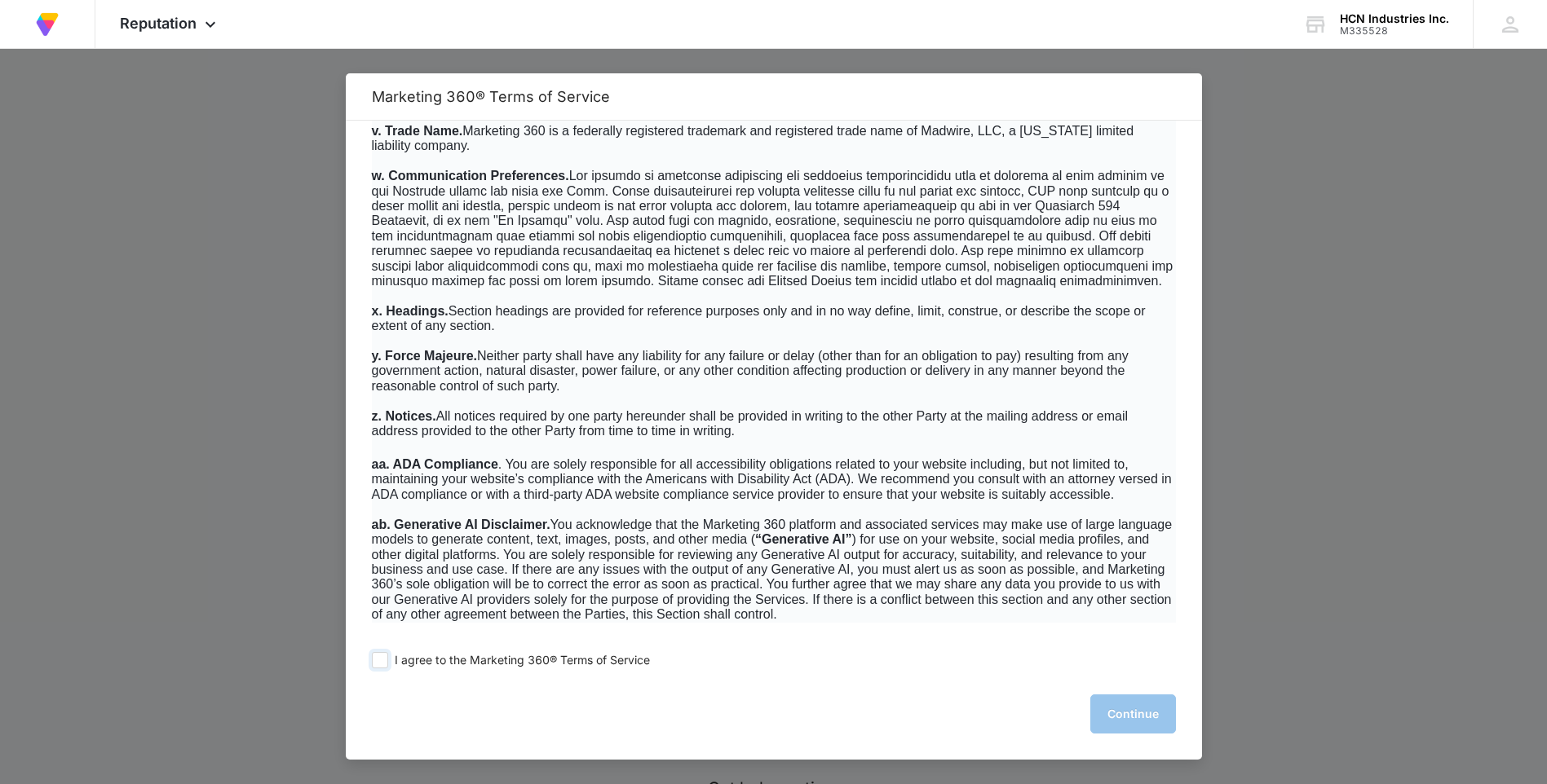
click at [380, 660] on span at bounding box center [380, 660] width 16 height 16
click at [380, 660] on input "I agree to the Marketing 360® Terms of Service" at bounding box center [380, 660] width 16 height 16
checkbox input "true"
click at [1136, 720] on button "Continue" at bounding box center [1133, 714] width 86 height 39
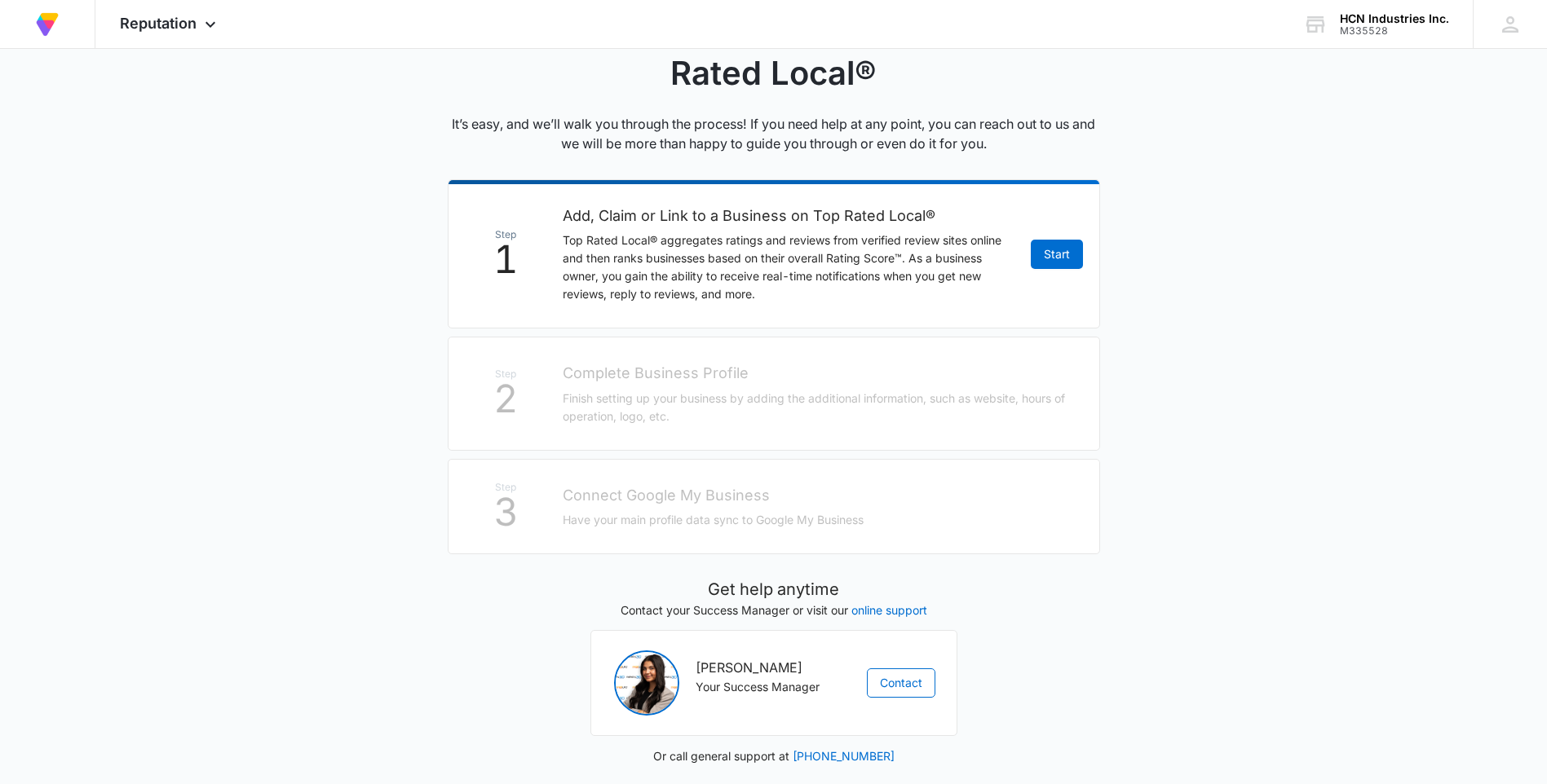
scroll to position [215, 0]
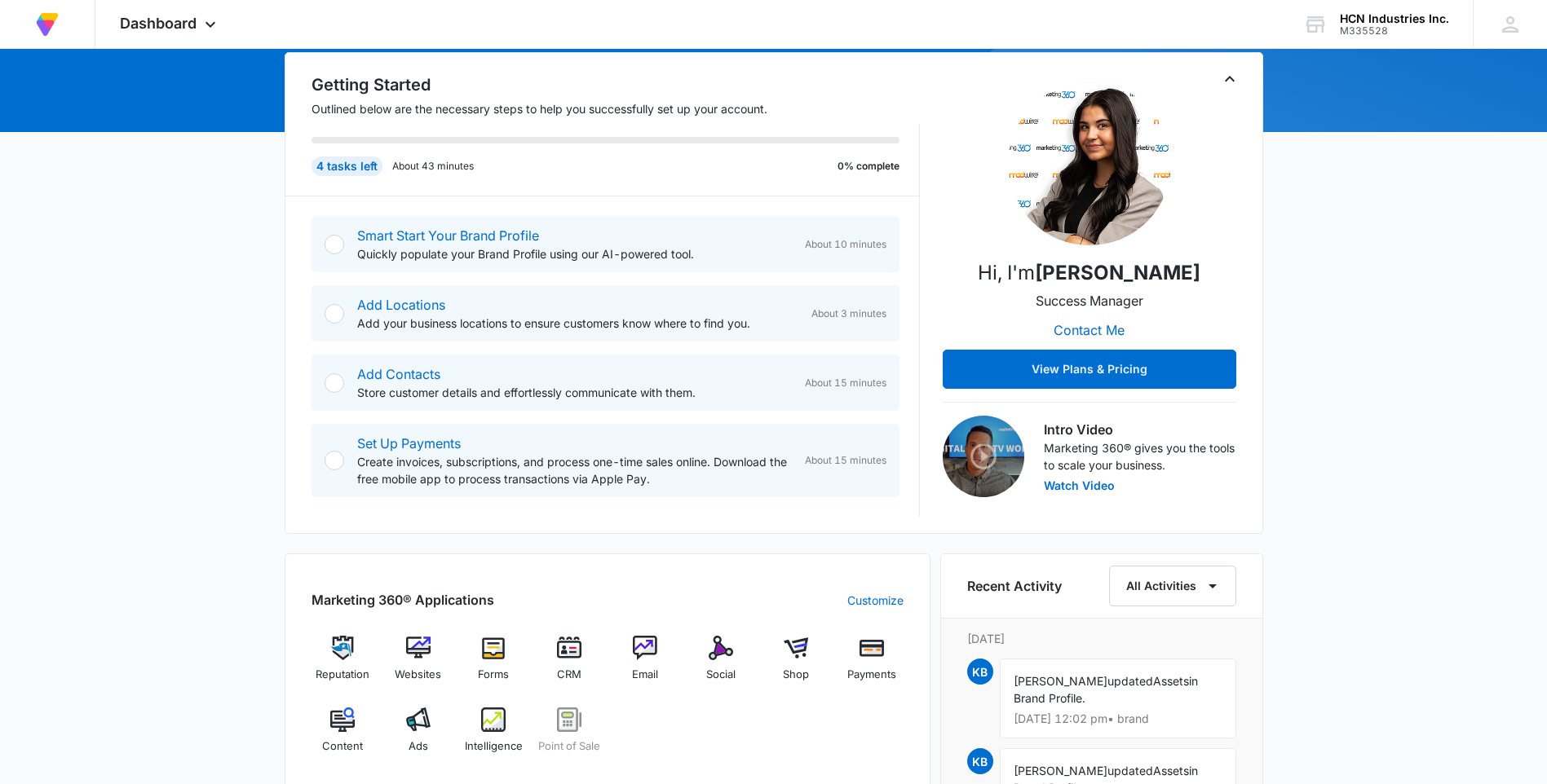
scroll to position [162, 0]
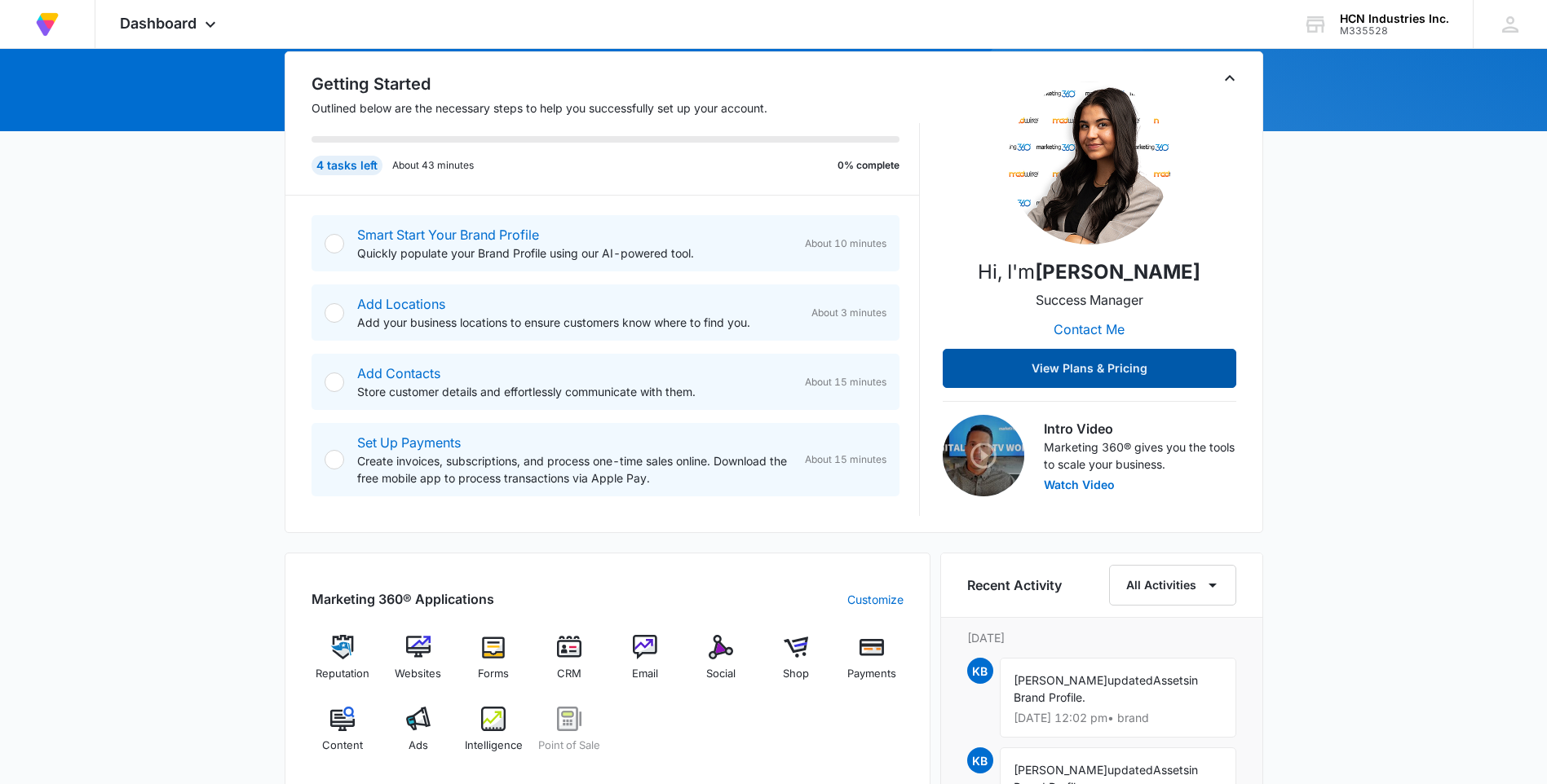
click at [1109, 358] on button "View Plans & Pricing" at bounding box center [1089, 368] width 294 height 39
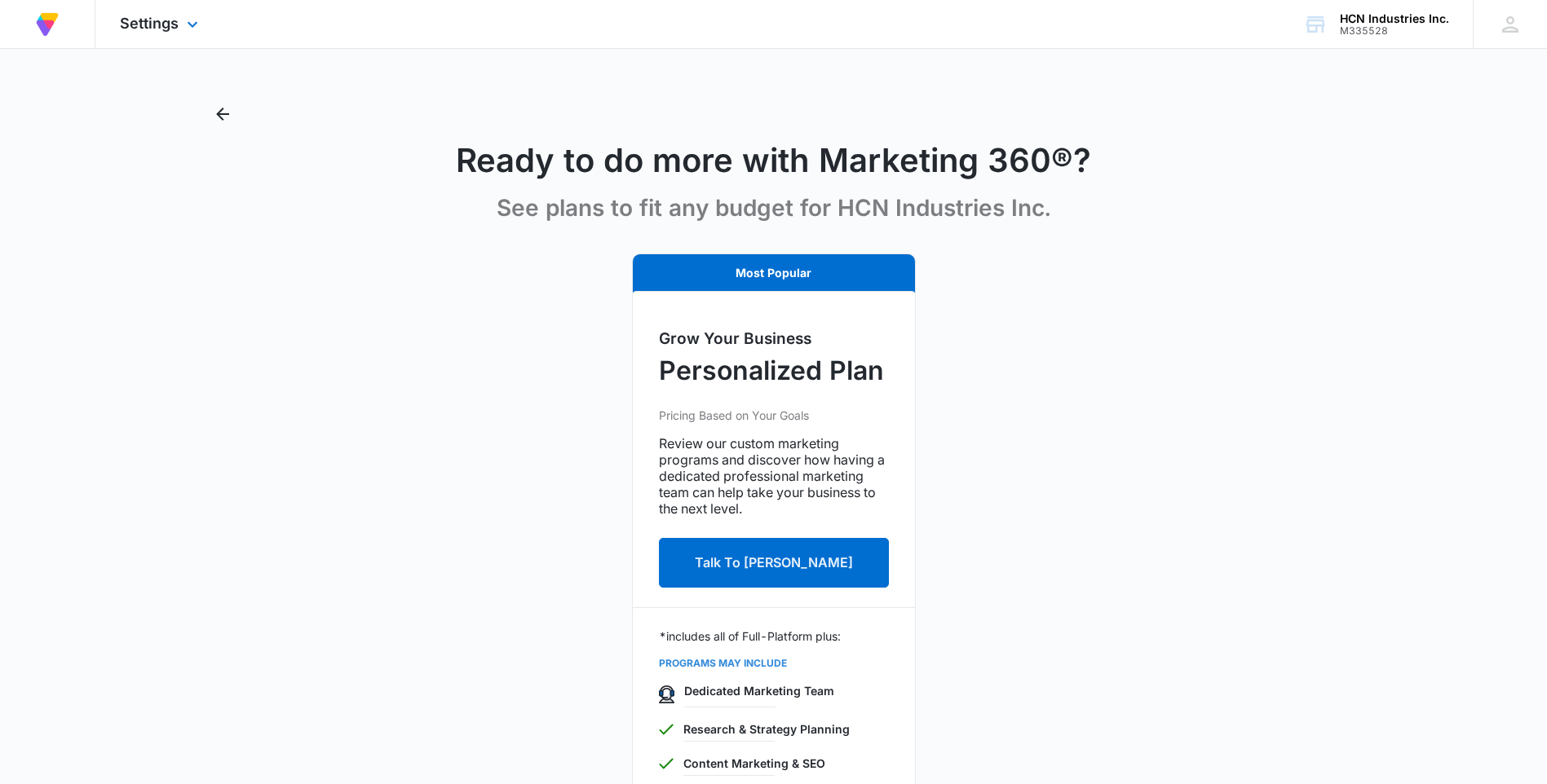
click at [194, 14] on div "Settings Apps Reputation Websites Forms CRM Email Social Shop Payments POS Cont…" at bounding box center [161, 24] width 131 height 48
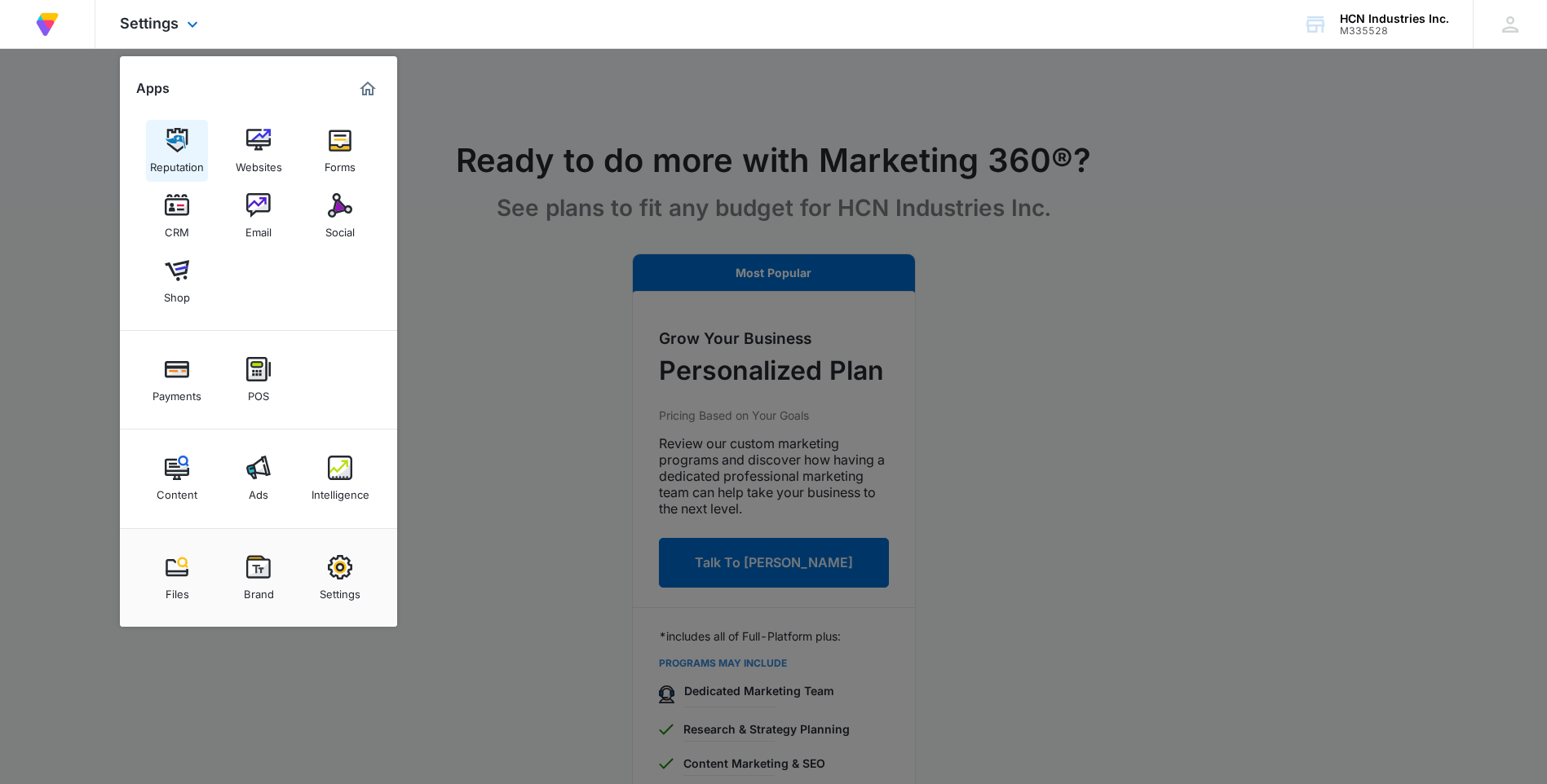
click at [186, 147] on img at bounding box center [177, 141] width 25 height 25
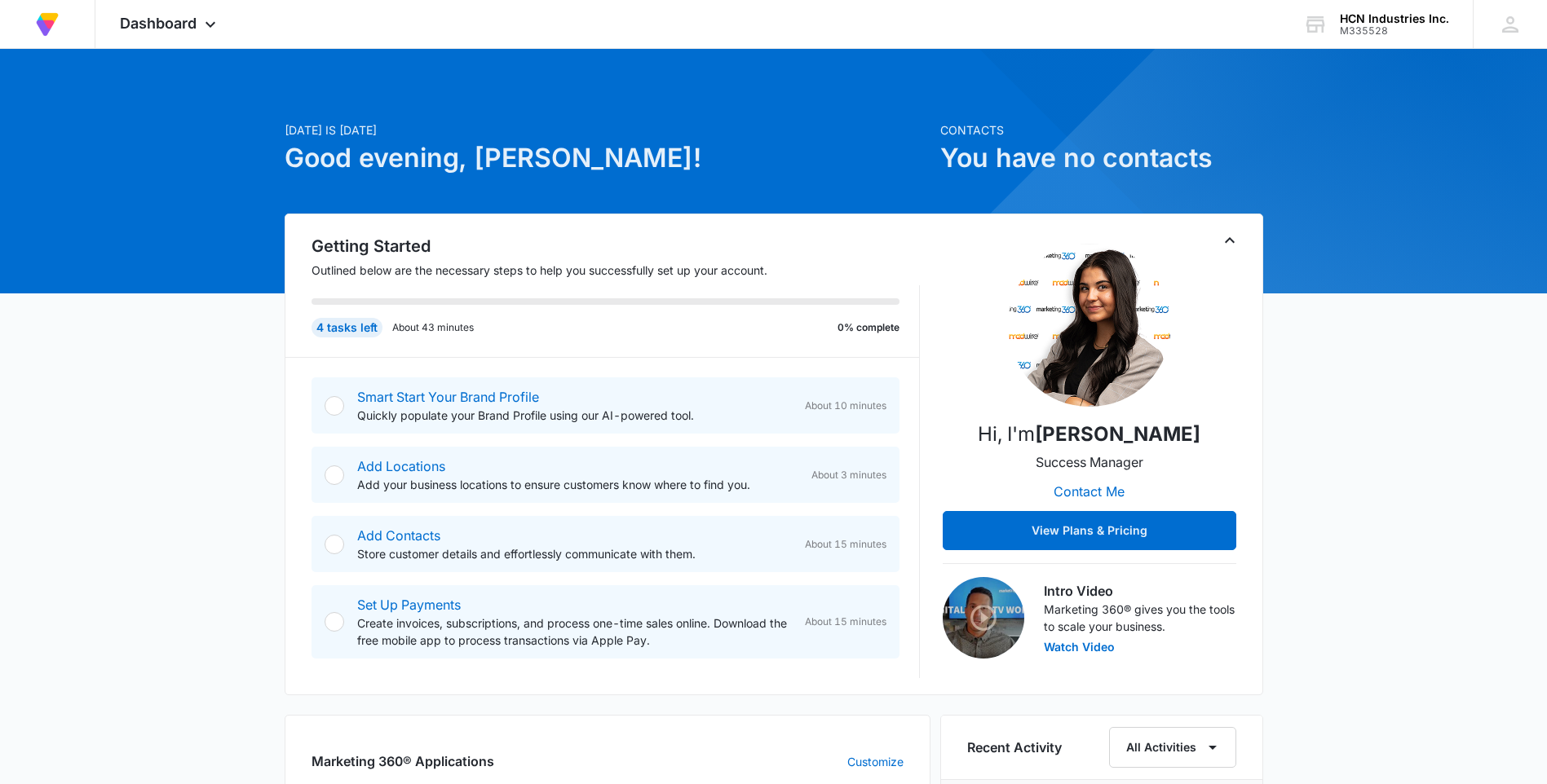
click at [327, 399] on div at bounding box center [335, 406] width 19 height 19
click at [332, 404] on div at bounding box center [335, 406] width 19 height 19
click at [427, 410] on p "Quickly populate your Brand Profile using our AI-powered tool." at bounding box center [574, 415] width 435 height 17
click at [335, 407] on div at bounding box center [335, 406] width 19 height 19
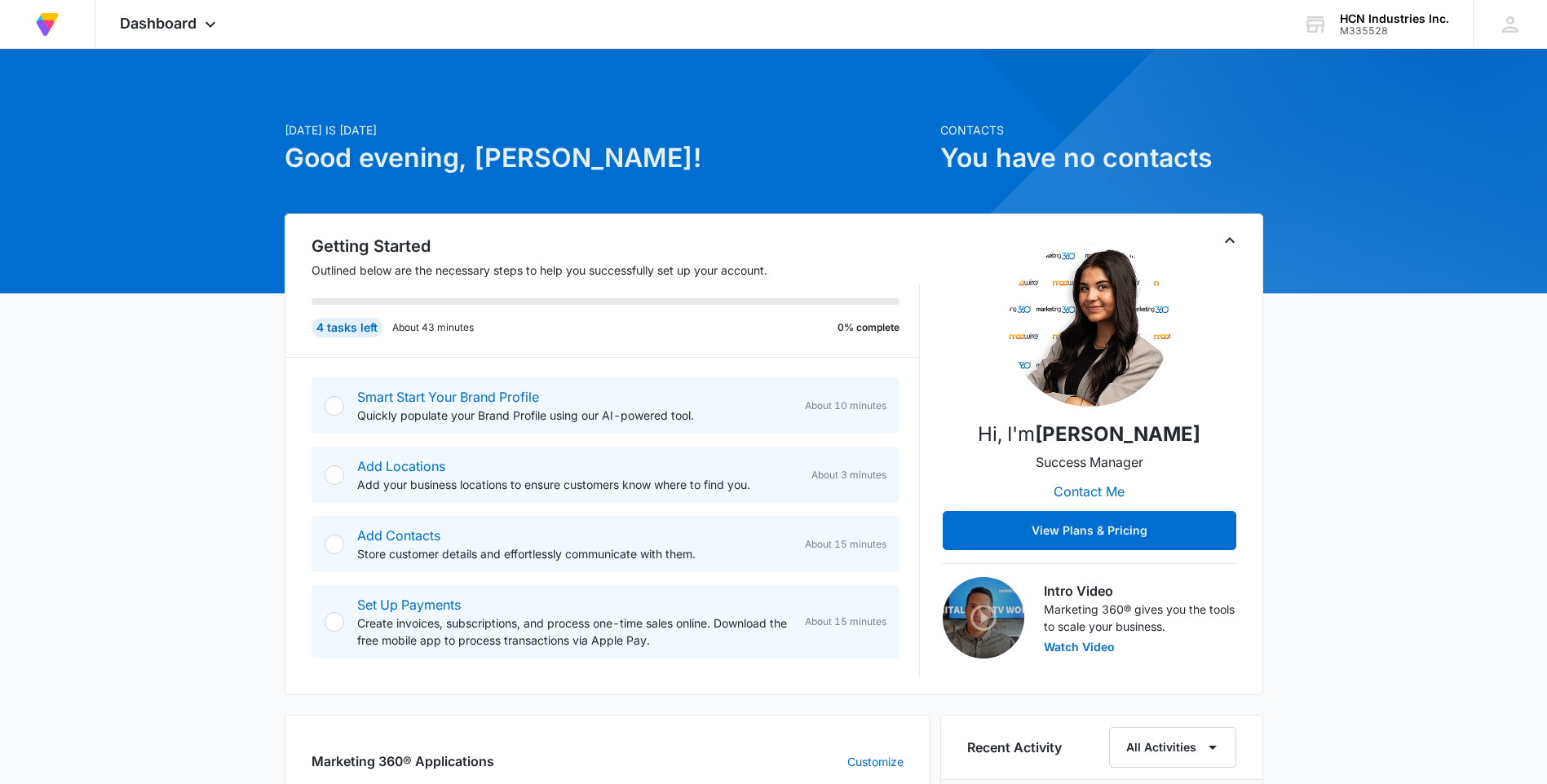
click at [335, 407] on div at bounding box center [335, 406] width 19 height 19
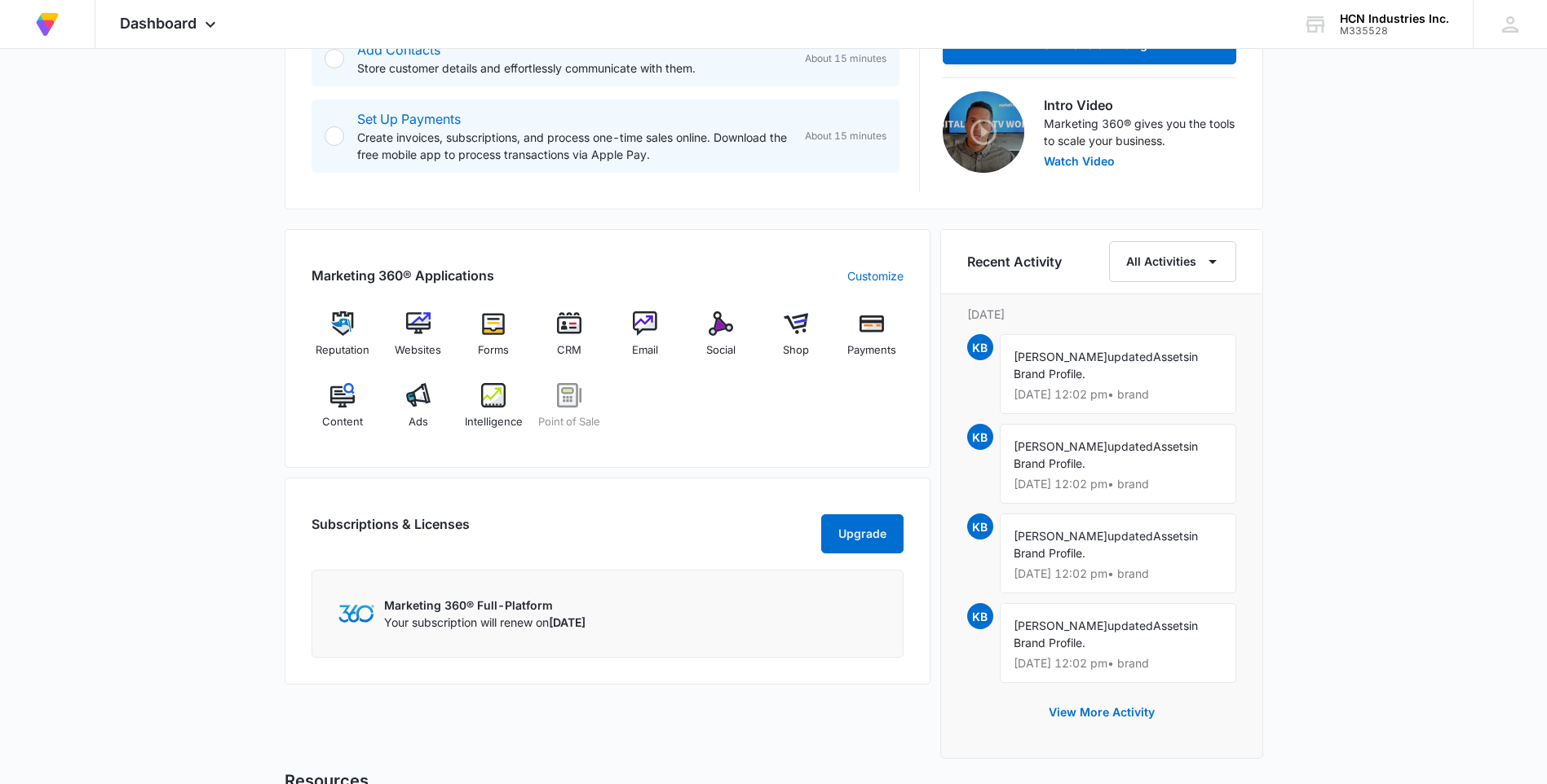
scroll to position [485, 0]
click at [342, 334] on img at bounding box center [342, 325] width 25 height 25
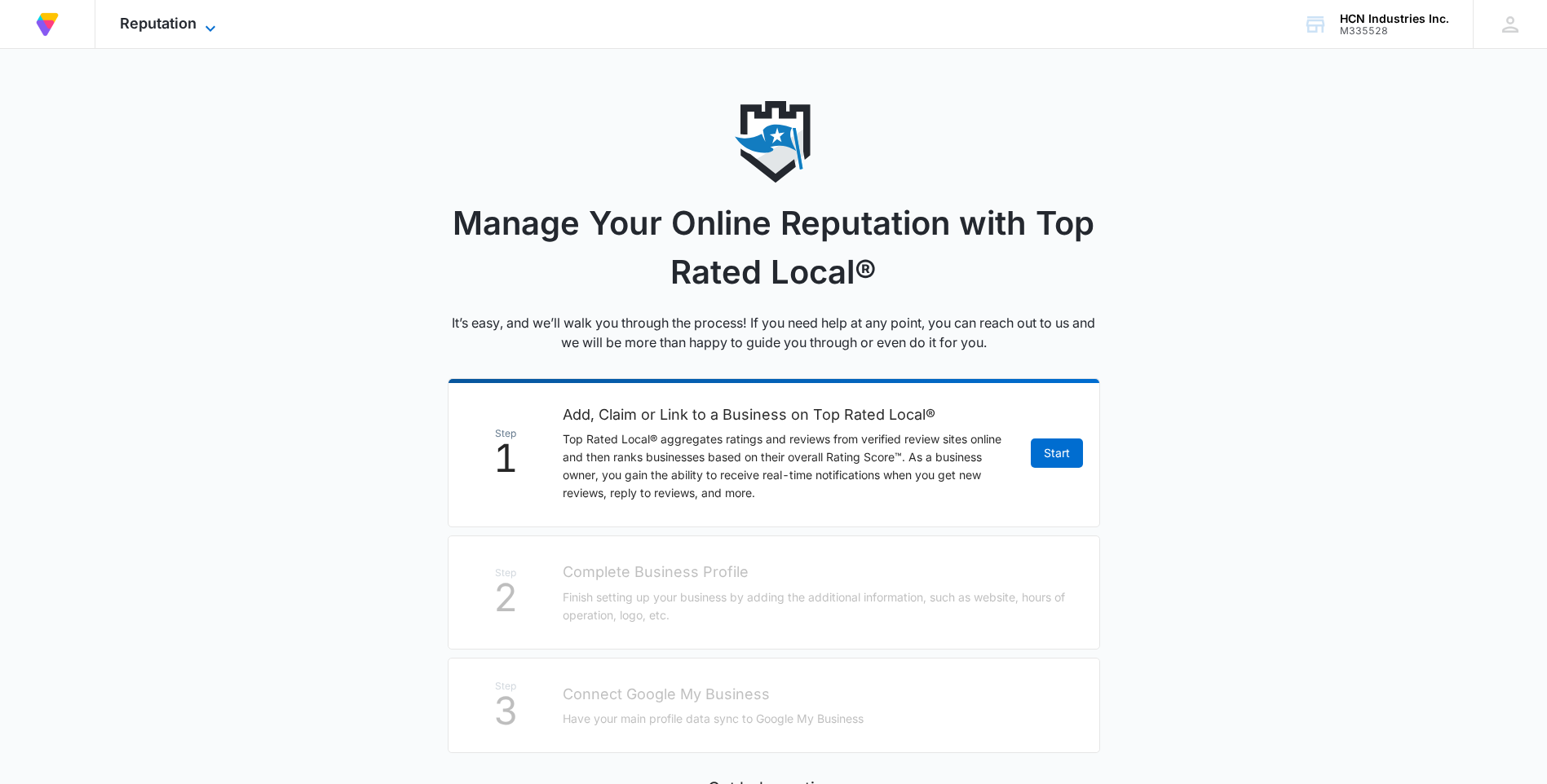
click at [159, 15] on span "Reputation" at bounding box center [158, 23] width 77 height 17
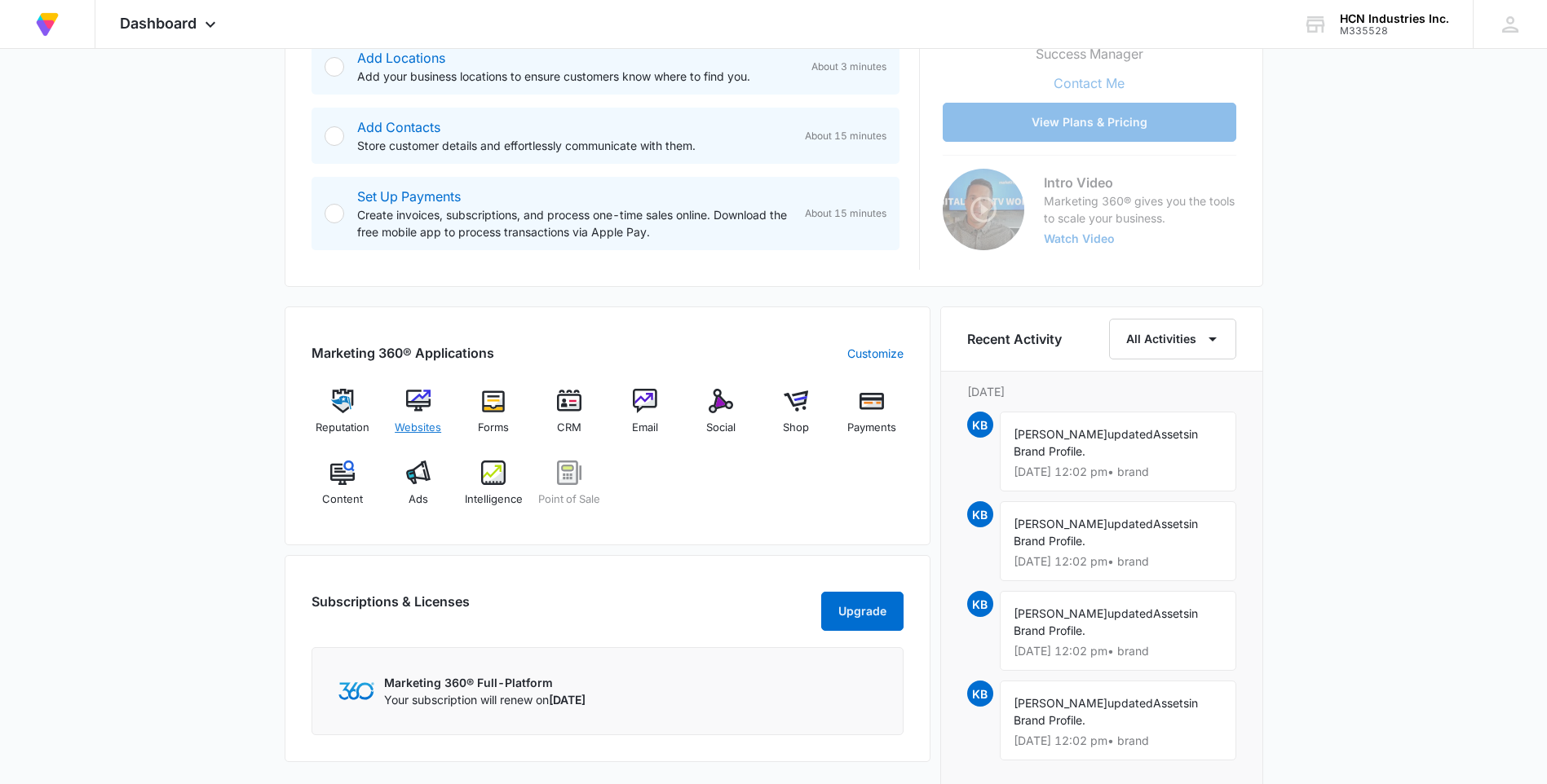
click at [418, 404] on img at bounding box center [419, 401] width 25 height 25
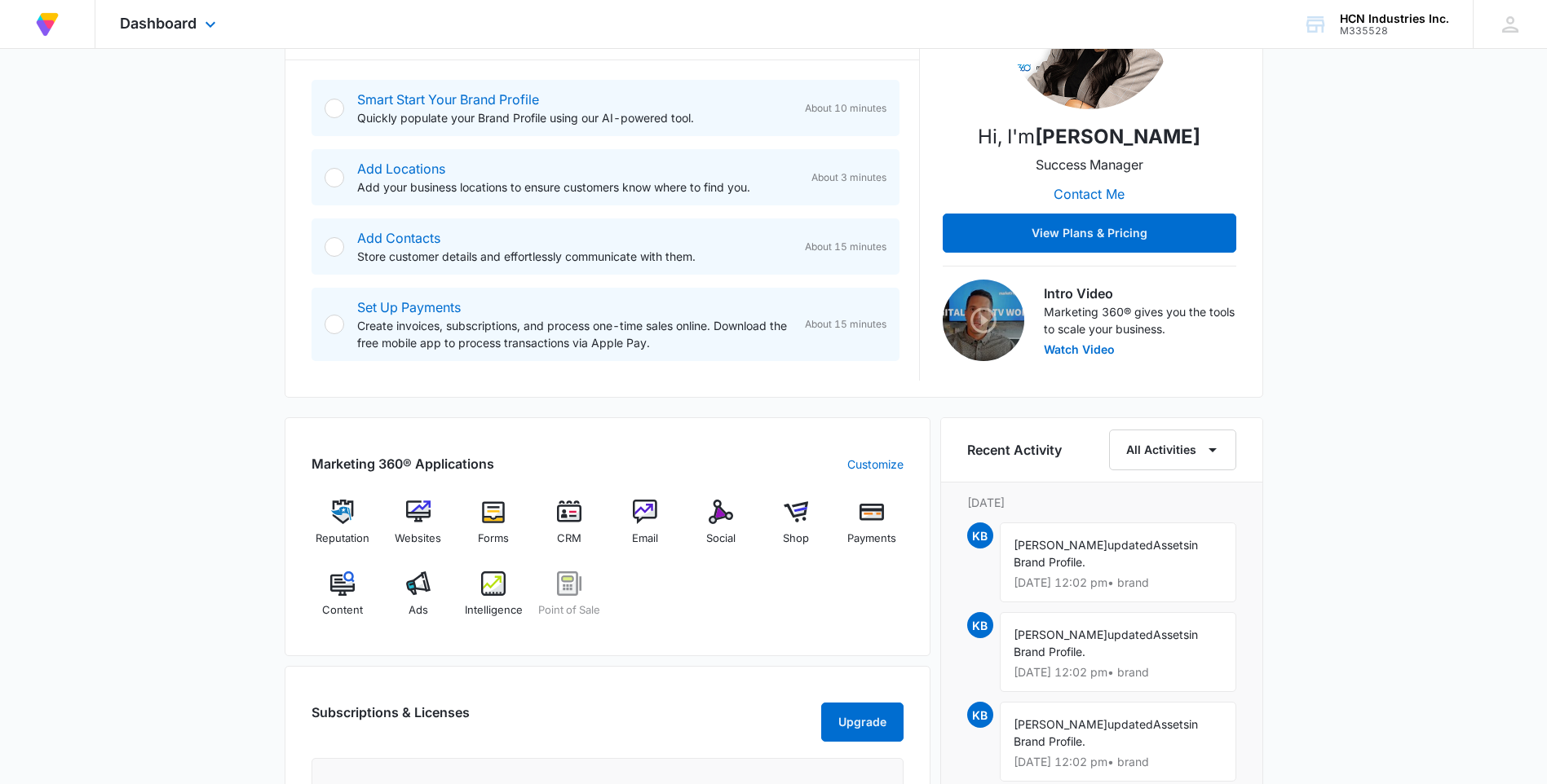
scroll to position [294, 0]
